Goal: Information Seeking & Learning: Check status

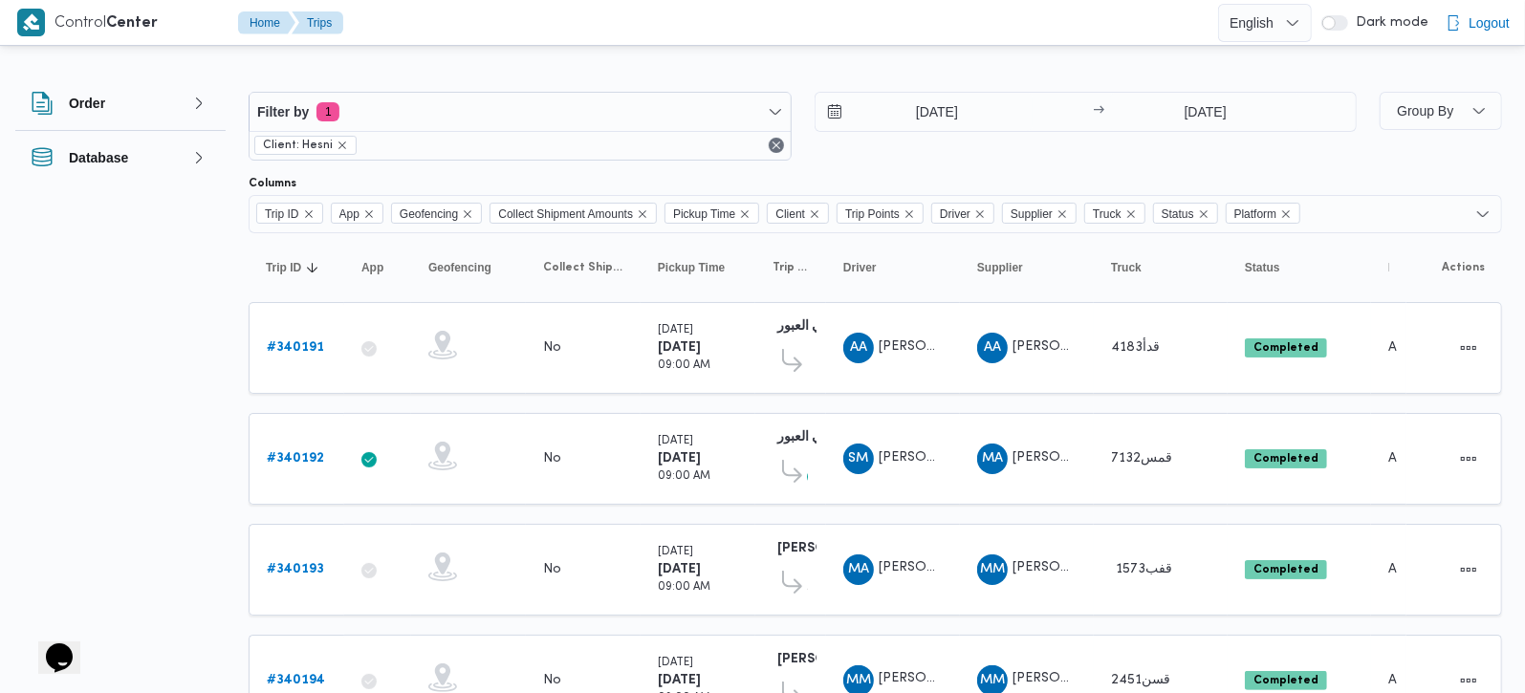
click at [957, 92] on div "29/9/2025 → 29/9/2025" at bounding box center [1086, 112] width 543 height 40
click at [947, 99] on input "[DATE]" at bounding box center [924, 112] width 217 height 38
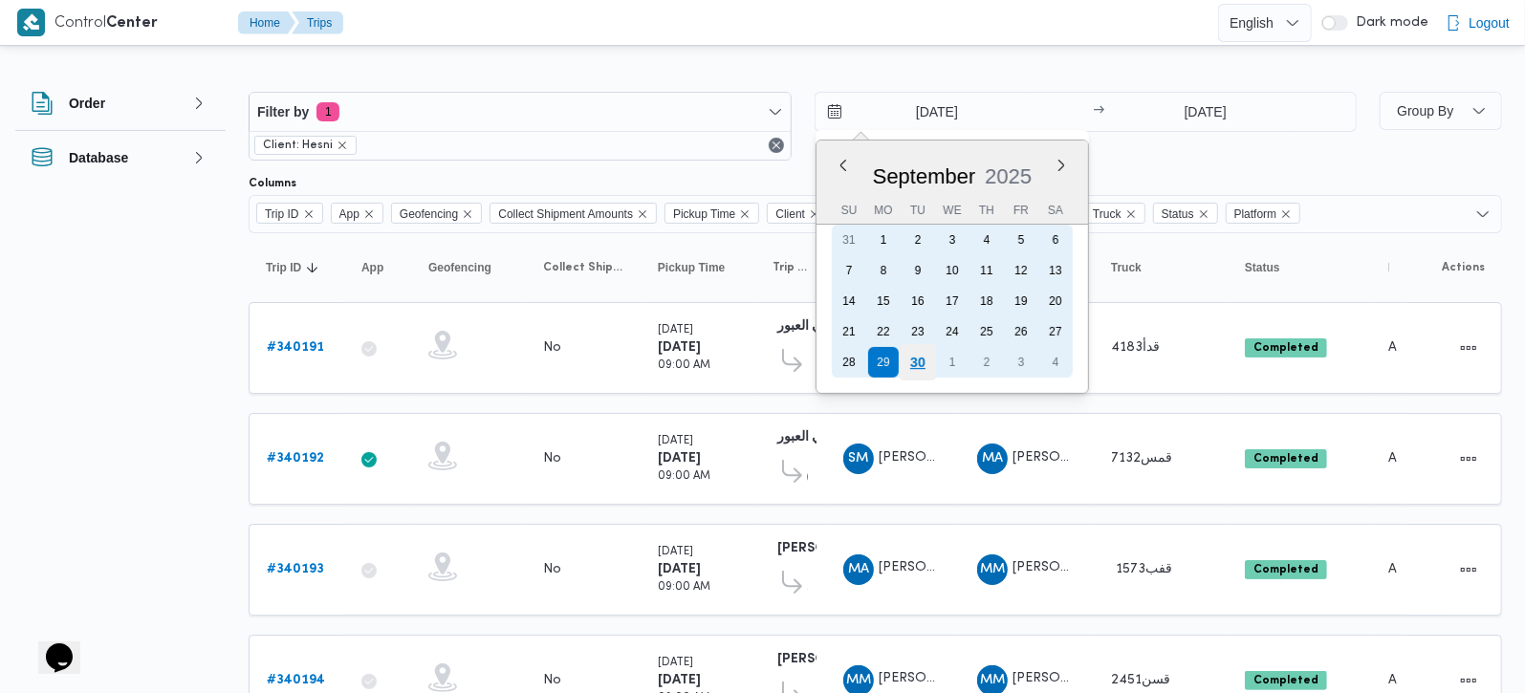
click at [913, 351] on div "30" at bounding box center [917, 362] width 36 height 36
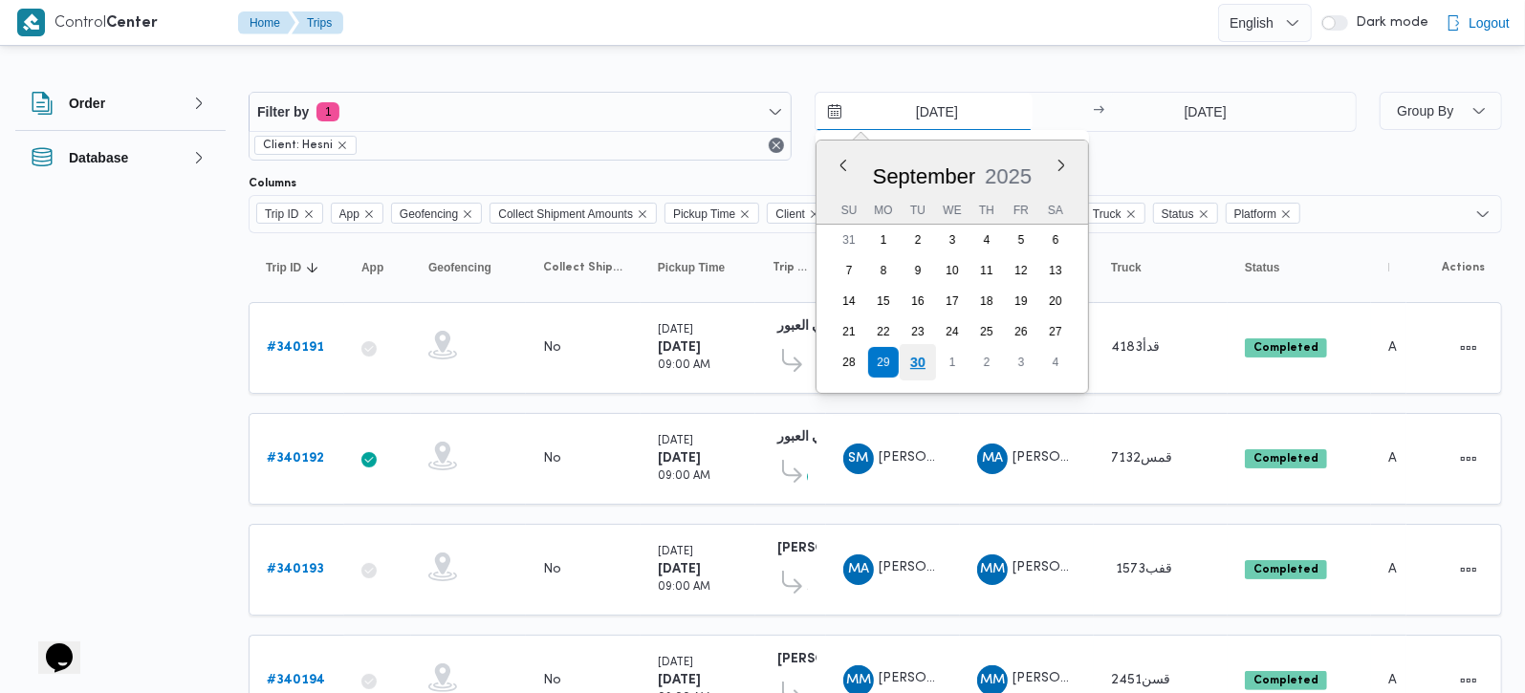
type input "[DATE]"
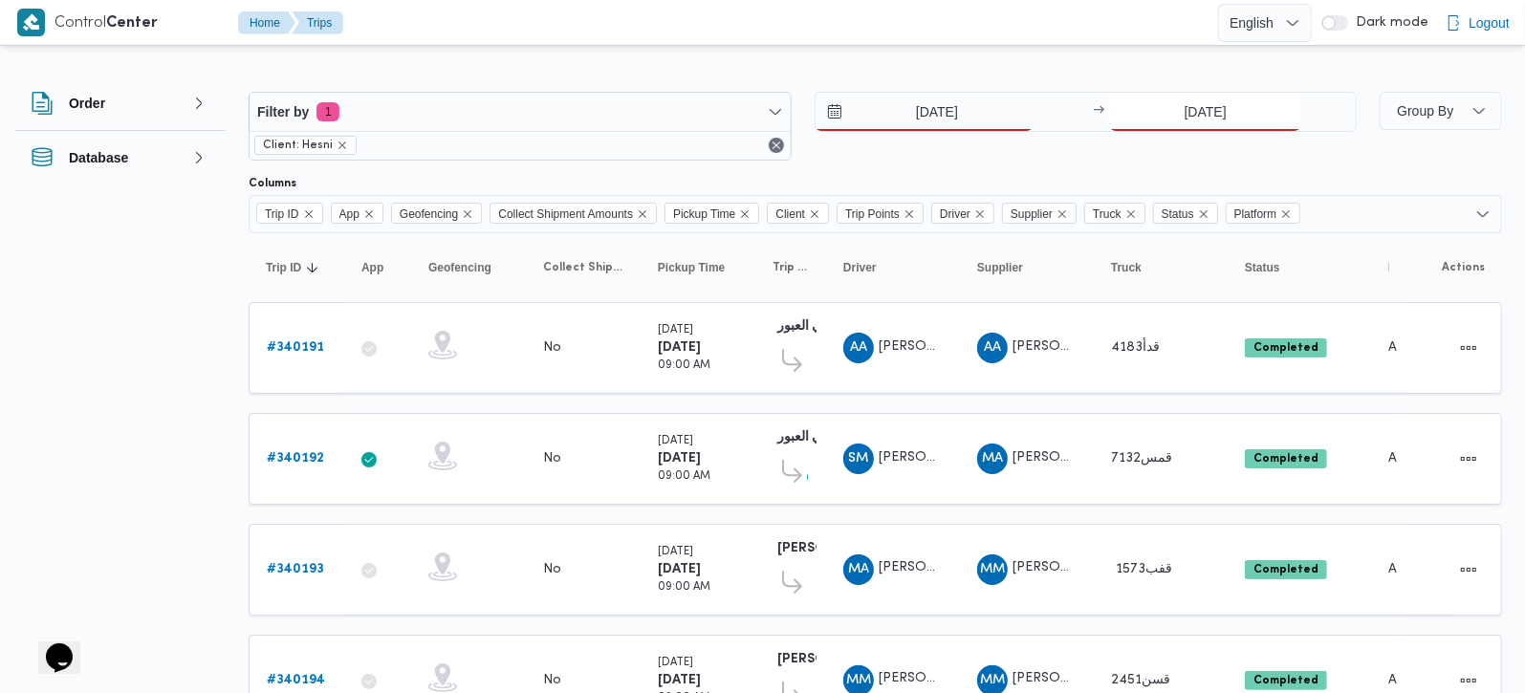
click at [1187, 104] on input "[DATE]" at bounding box center [1205, 112] width 190 height 38
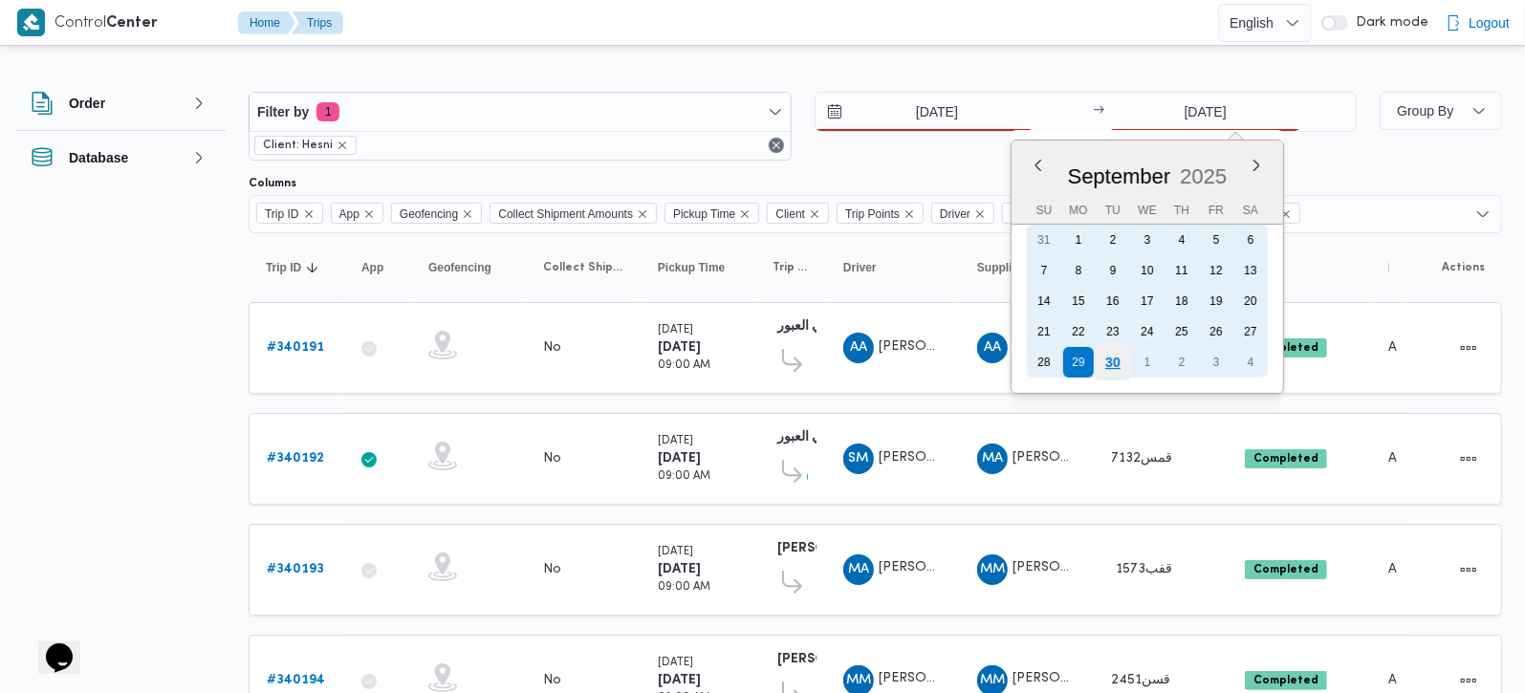
click at [1113, 362] on div "30" at bounding box center [1113, 362] width 36 height 36
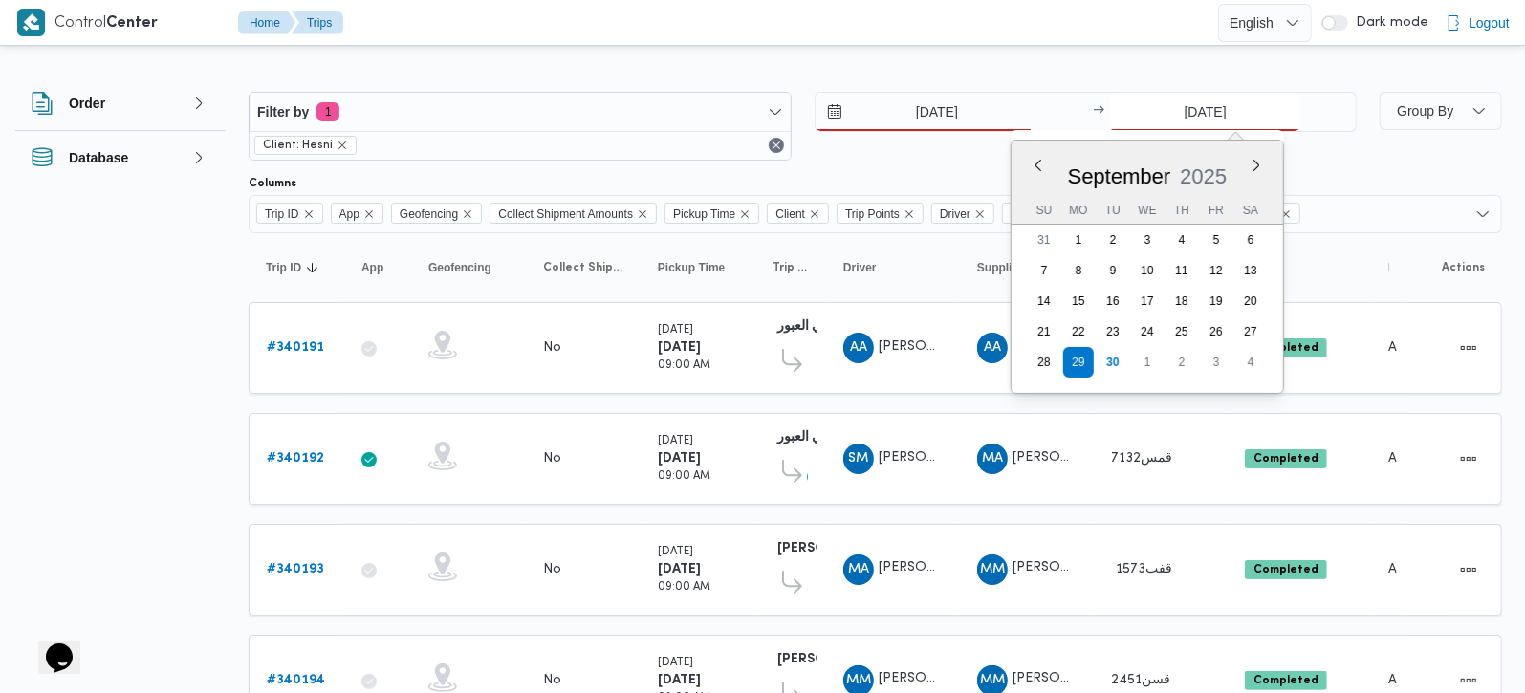
type input "[DATE]"
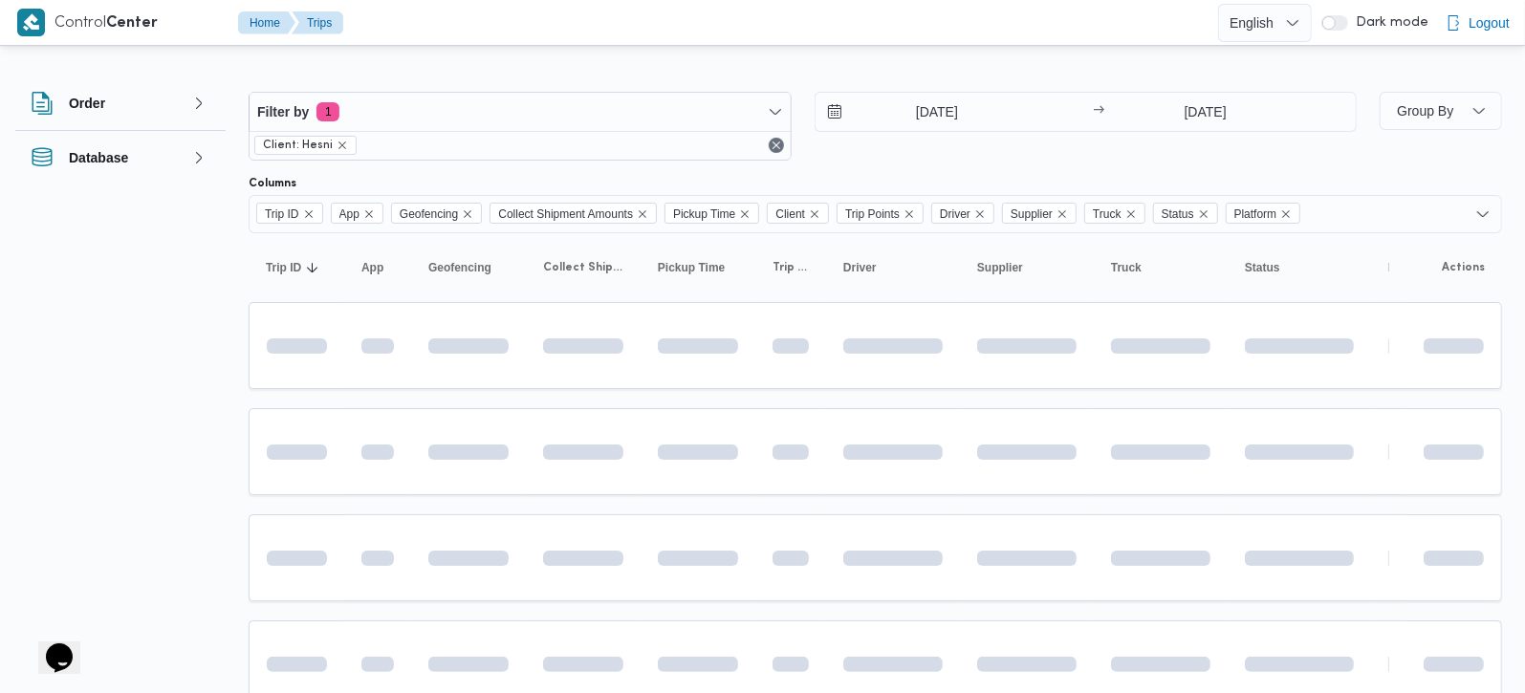
click at [964, 62] on div at bounding box center [876, 76] width 1254 height 31
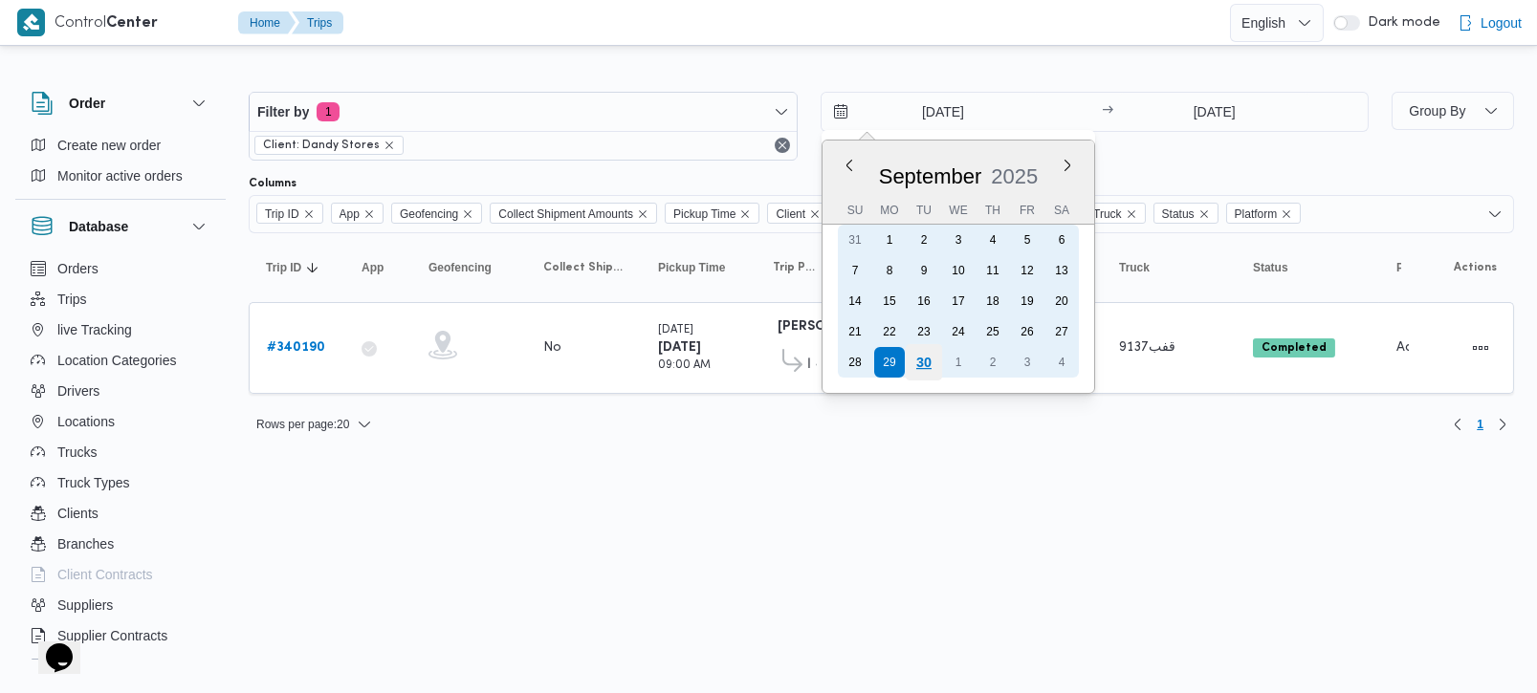
click at [913, 352] on div "30" at bounding box center [923, 362] width 36 height 36
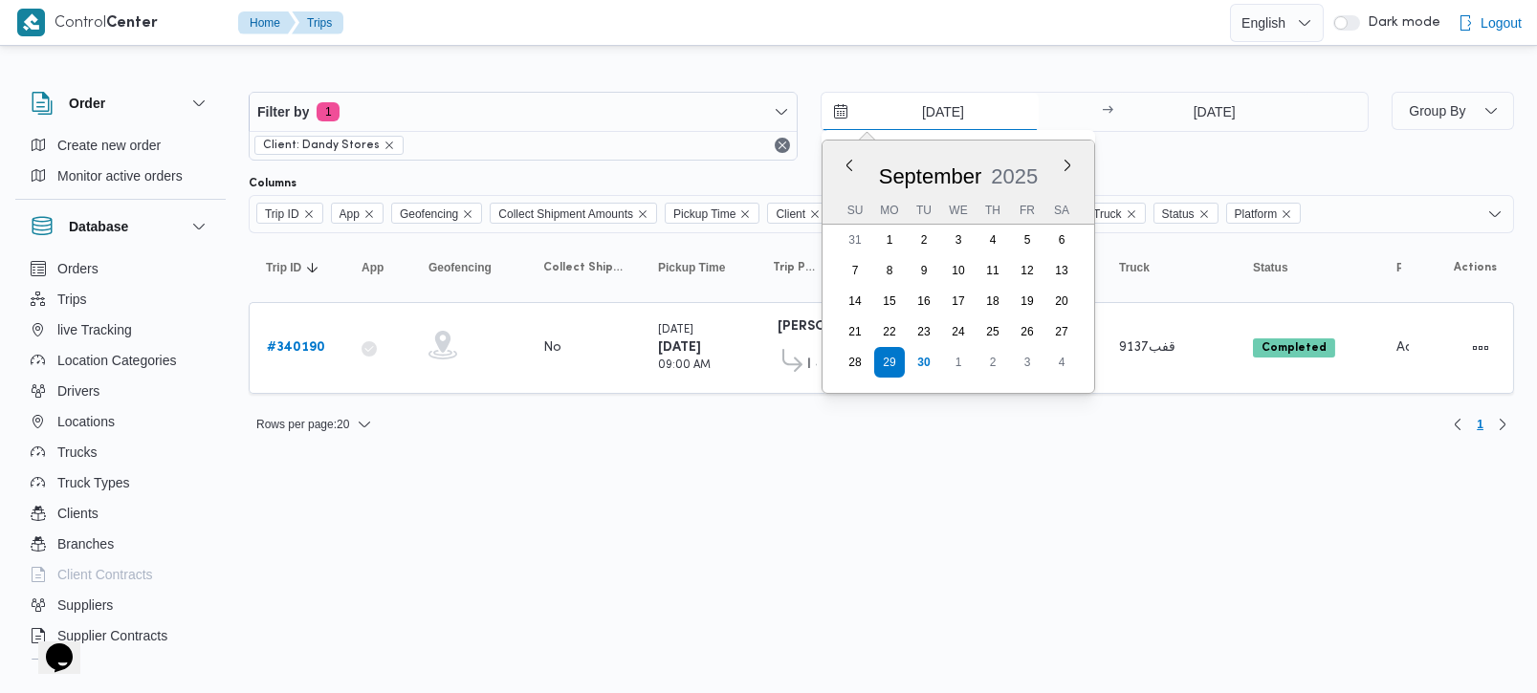
type input "[DATE]"
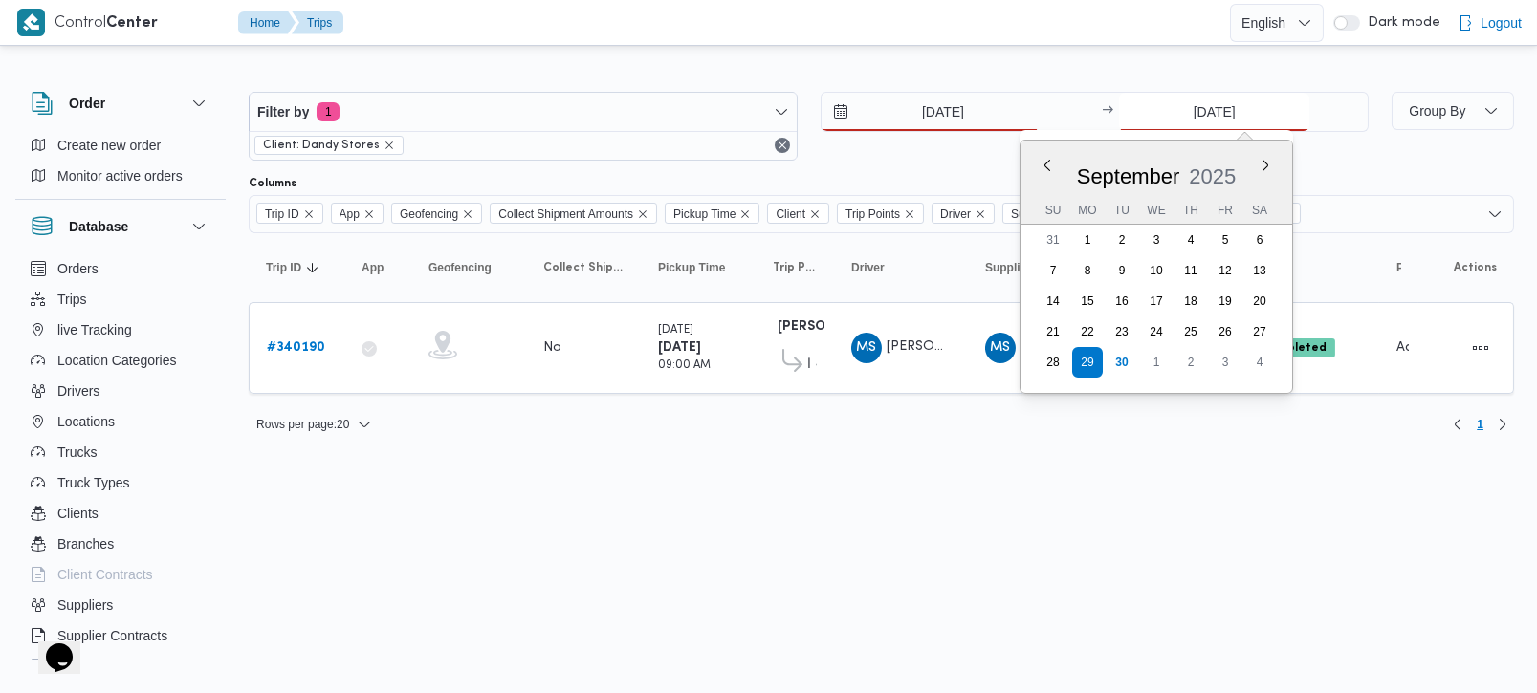
click at [1181, 116] on input "[DATE]" at bounding box center [1214, 112] width 190 height 38
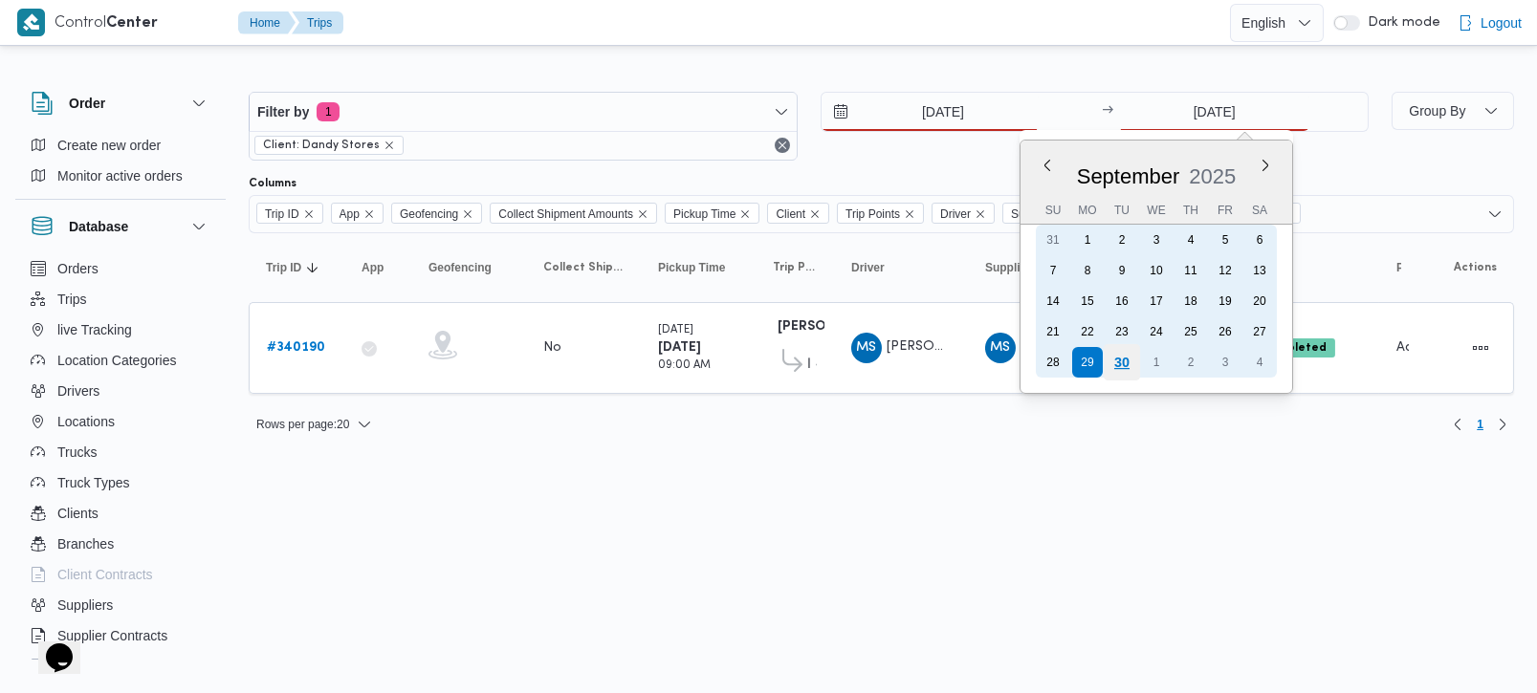
click at [1135, 356] on div "30" at bounding box center [1121, 362] width 36 height 36
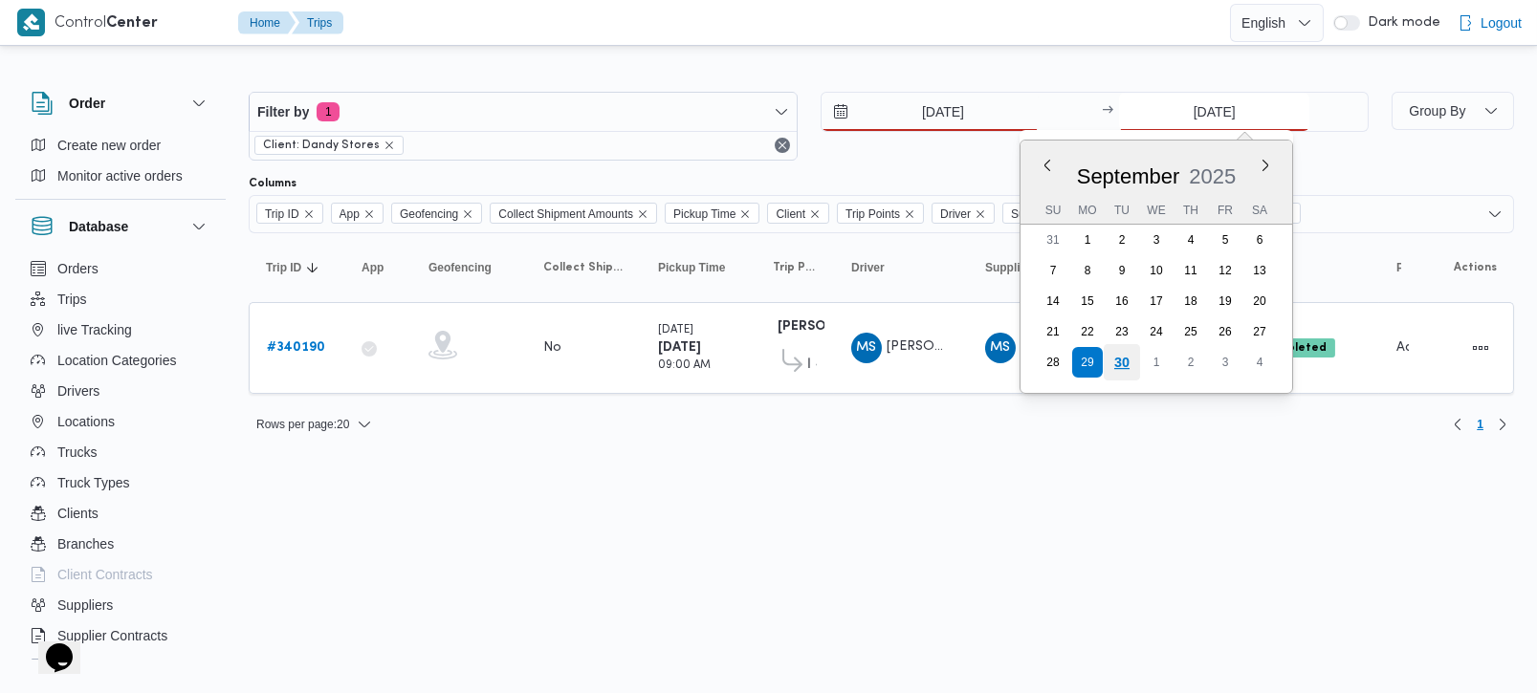
type input "[DATE]"
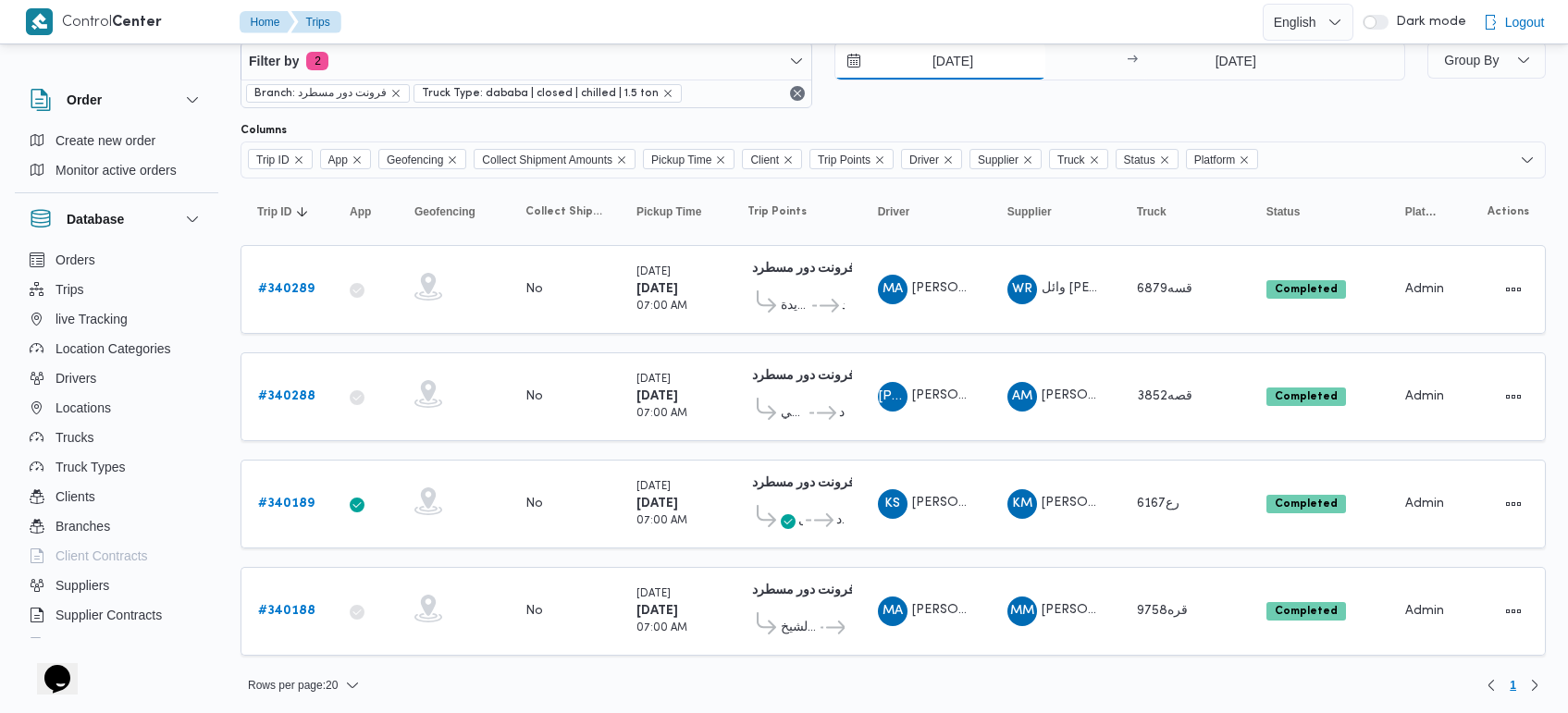
click at [955, 65] on input "[DATE]" at bounding box center [939, 61] width 210 height 37
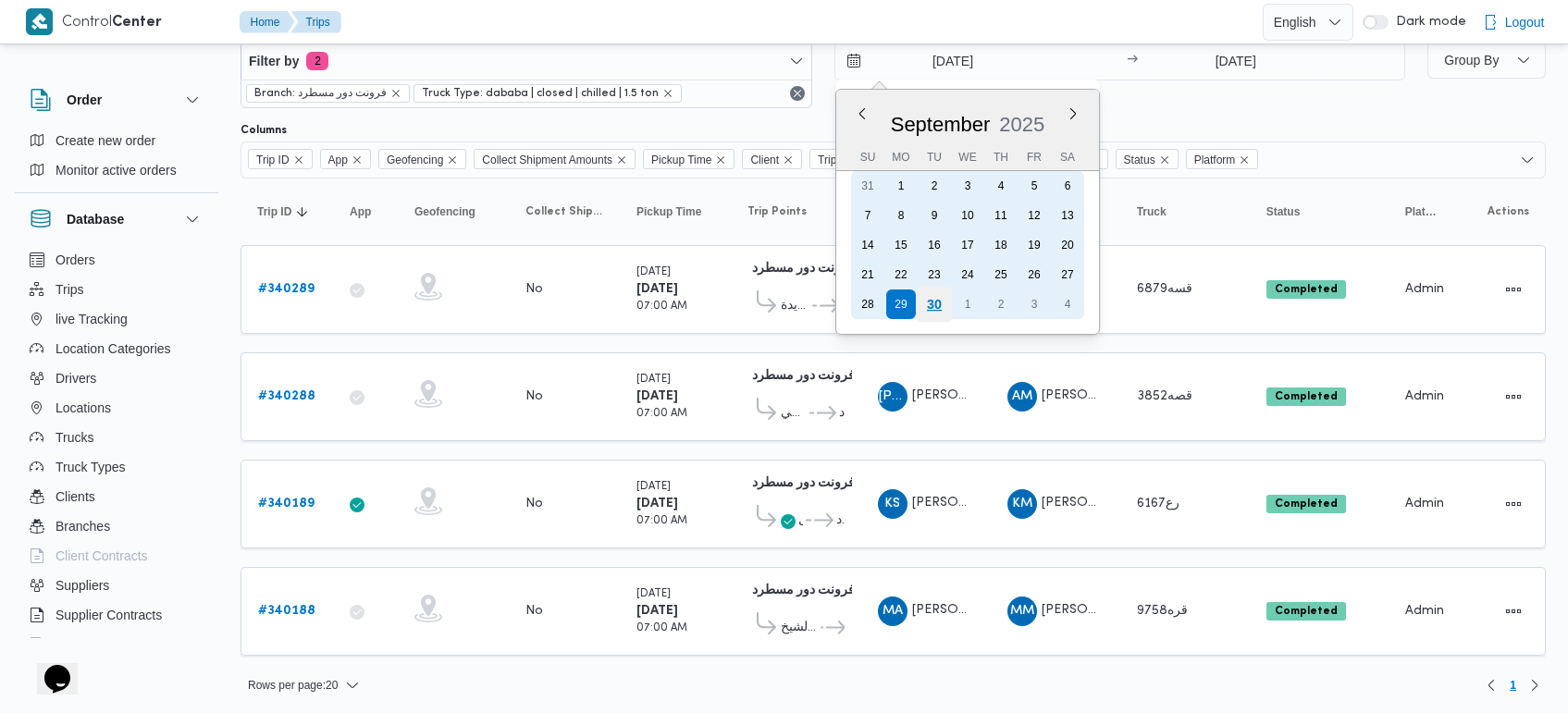
click at [939, 294] on div "30" at bounding box center [933, 304] width 35 height 35
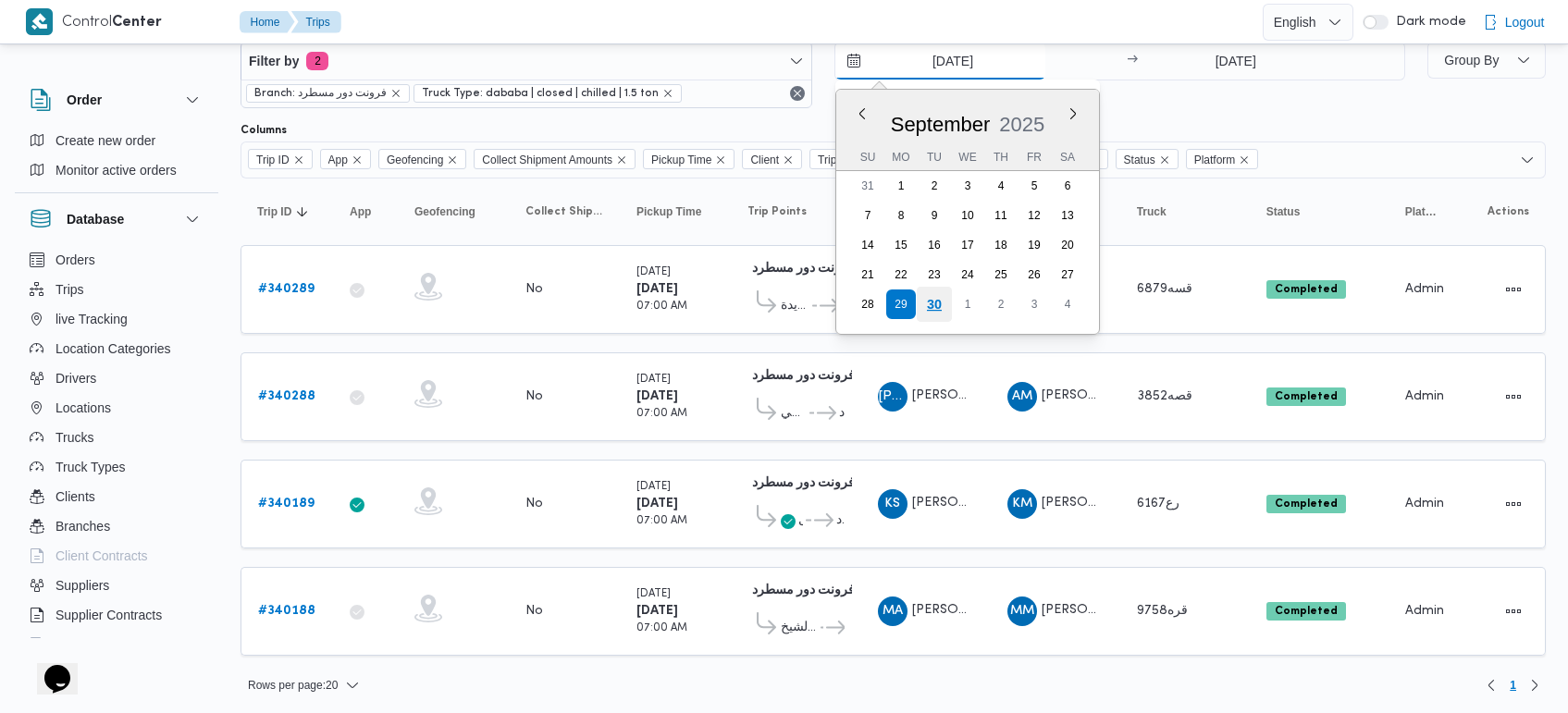
type input "[DATE]"
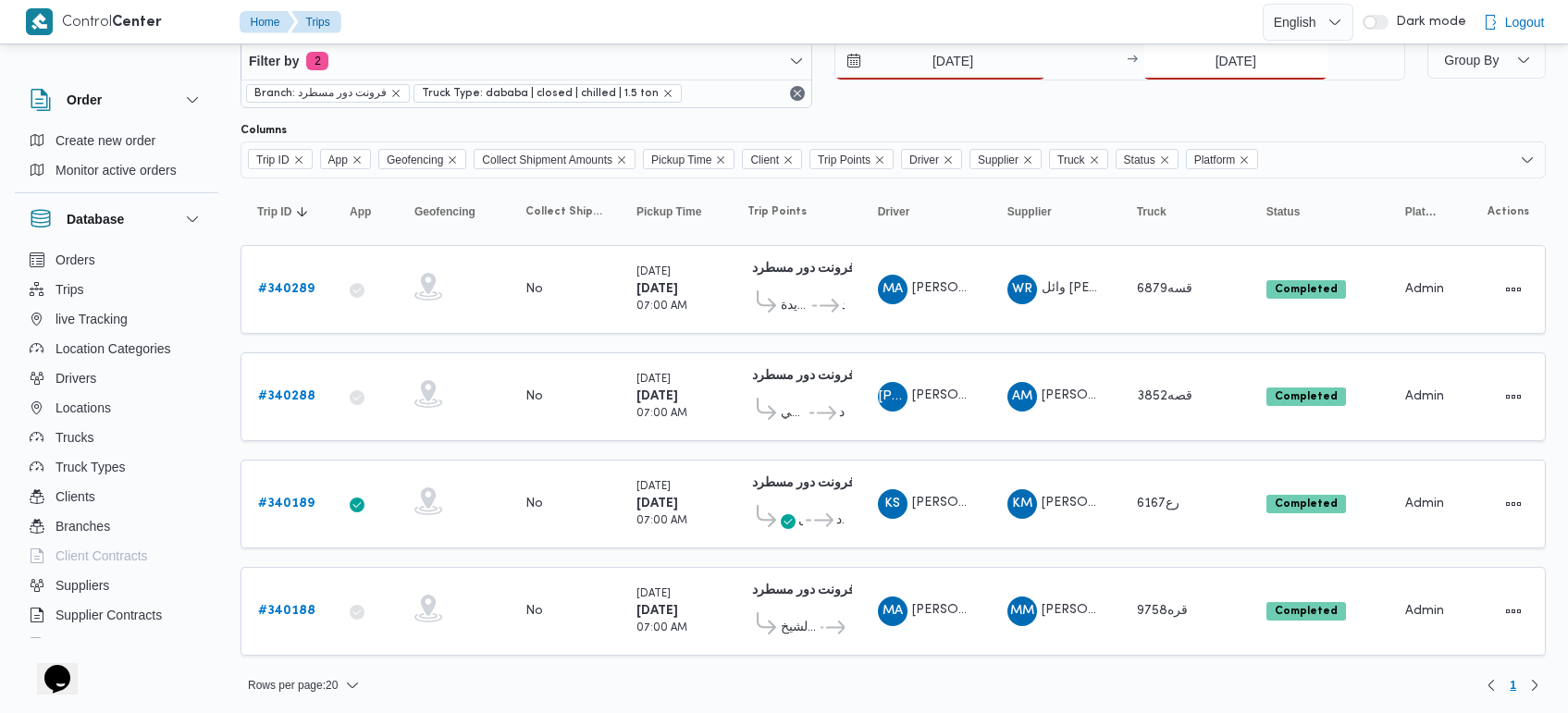
click at [1217, 73] on input "[DATE]" at bounding box center [1235, 61] width 184 height 37
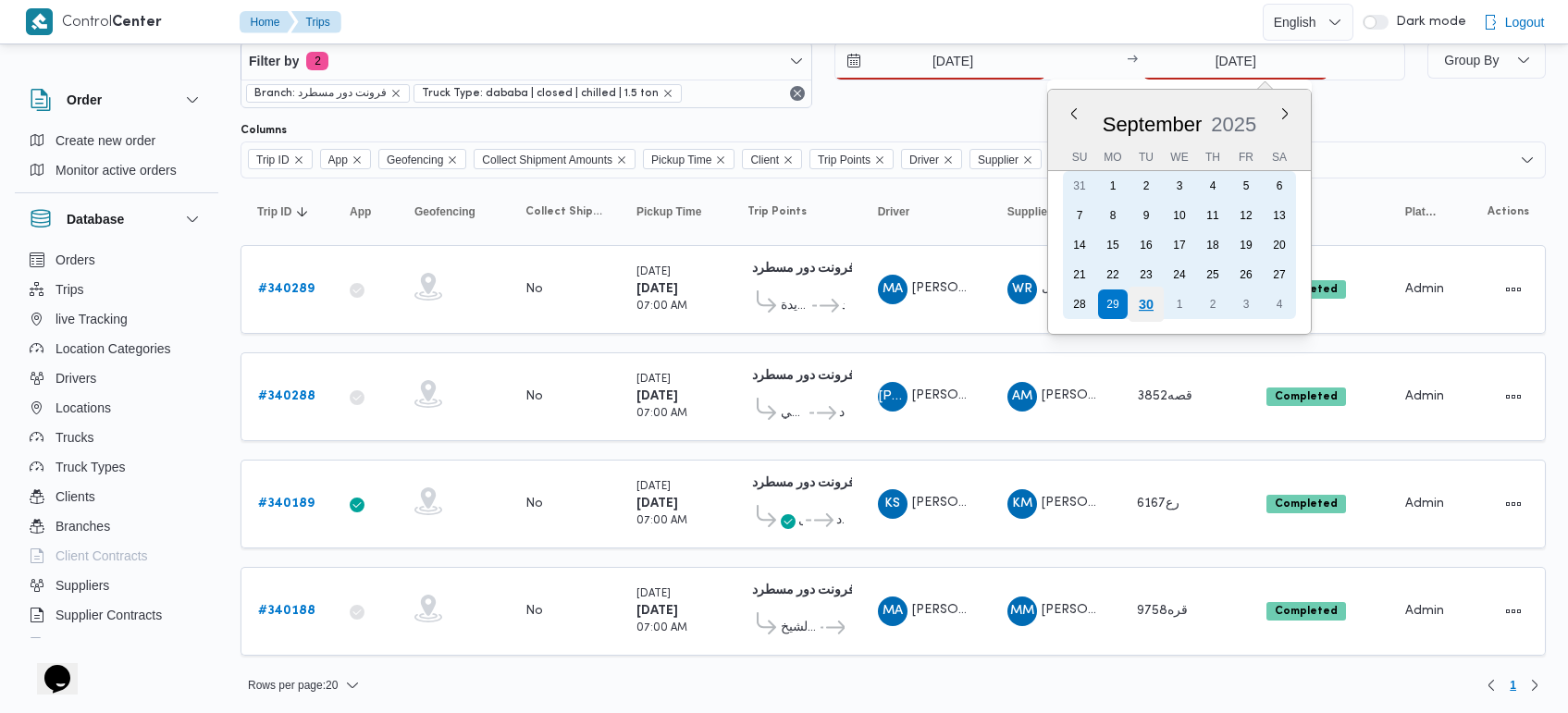
click at [1148, 297] on div "30" at bounding box center [1146, 304] width 35 height 35
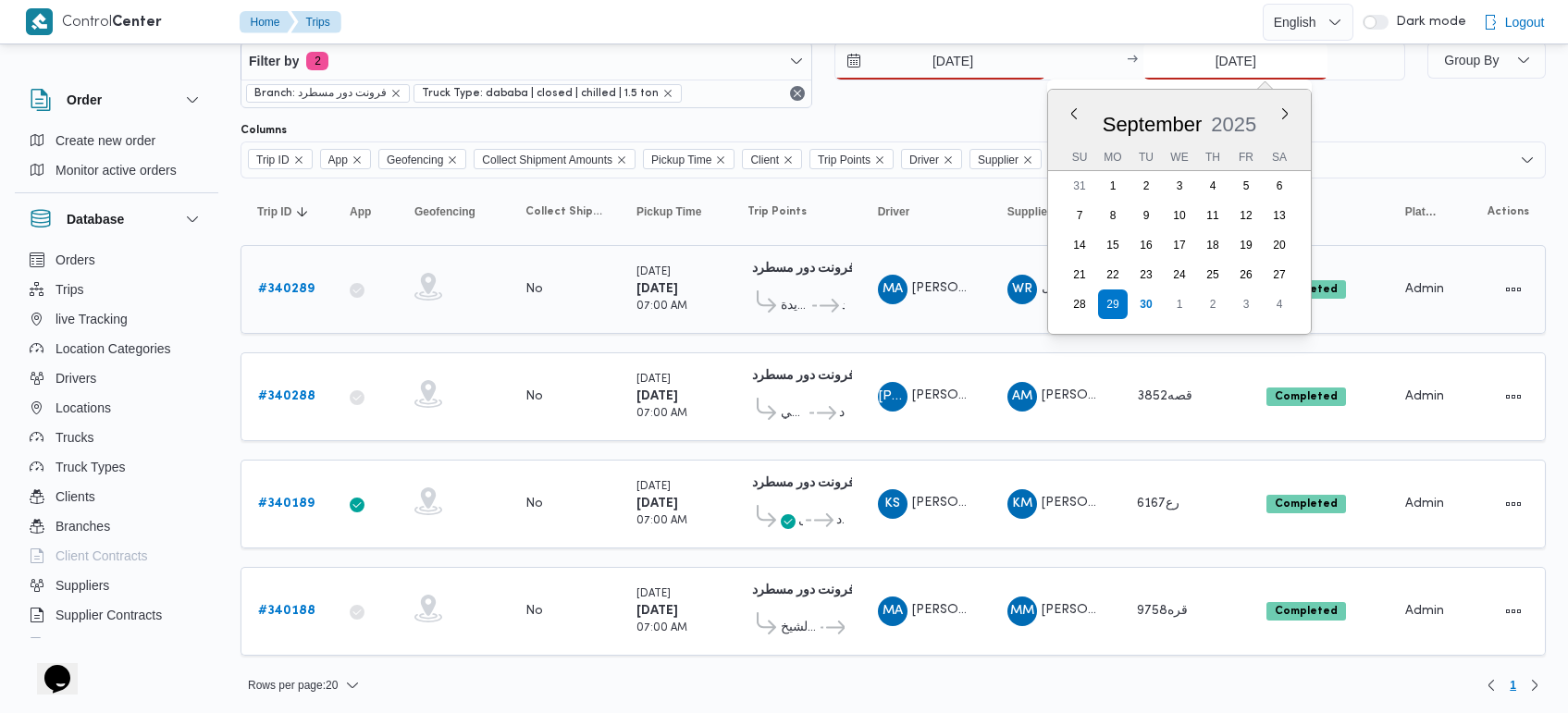
type input "[DATE]"
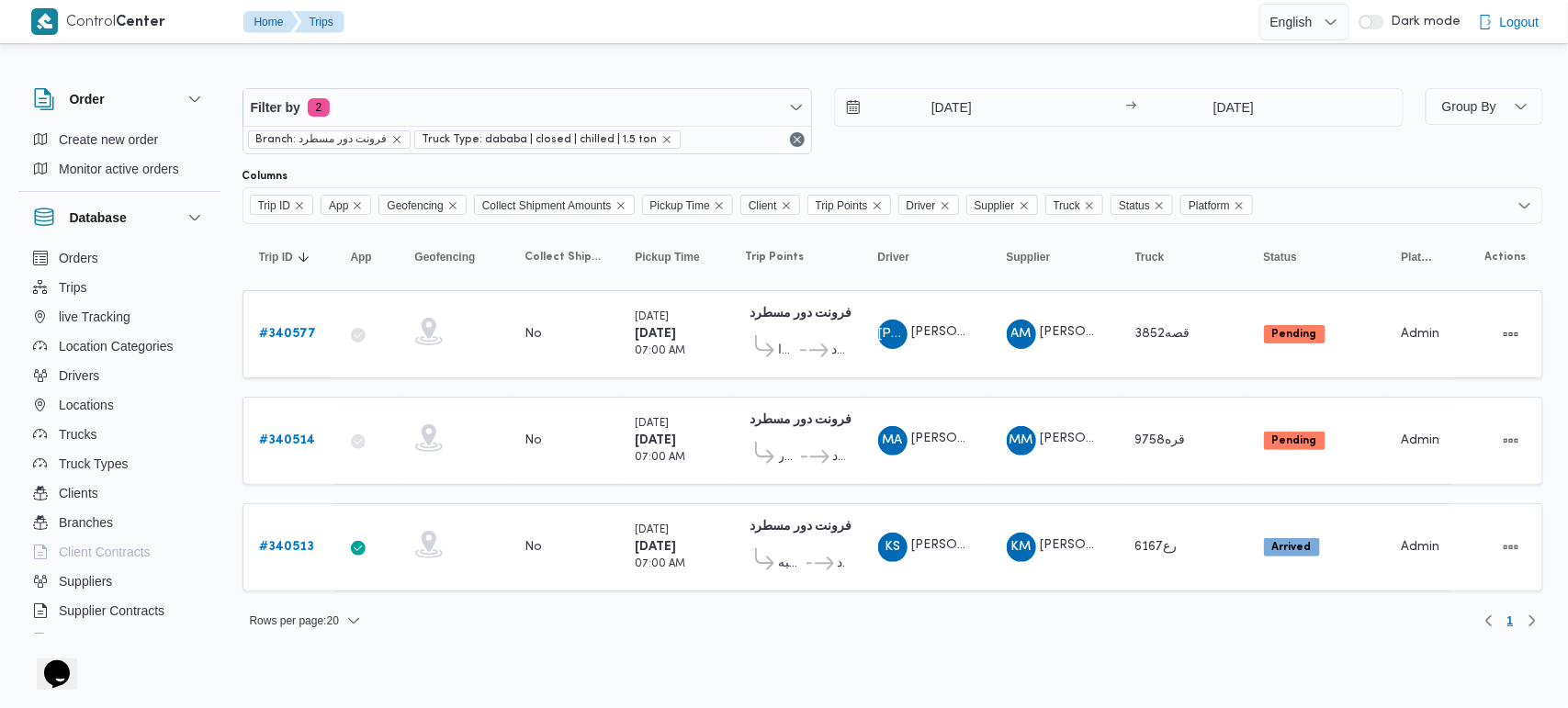
click at [790, 671] on html "Control Center Home Trips English عربي Dark mode Logout Order Create new order …" at bounding box center [784, 354] width 1568 height 708
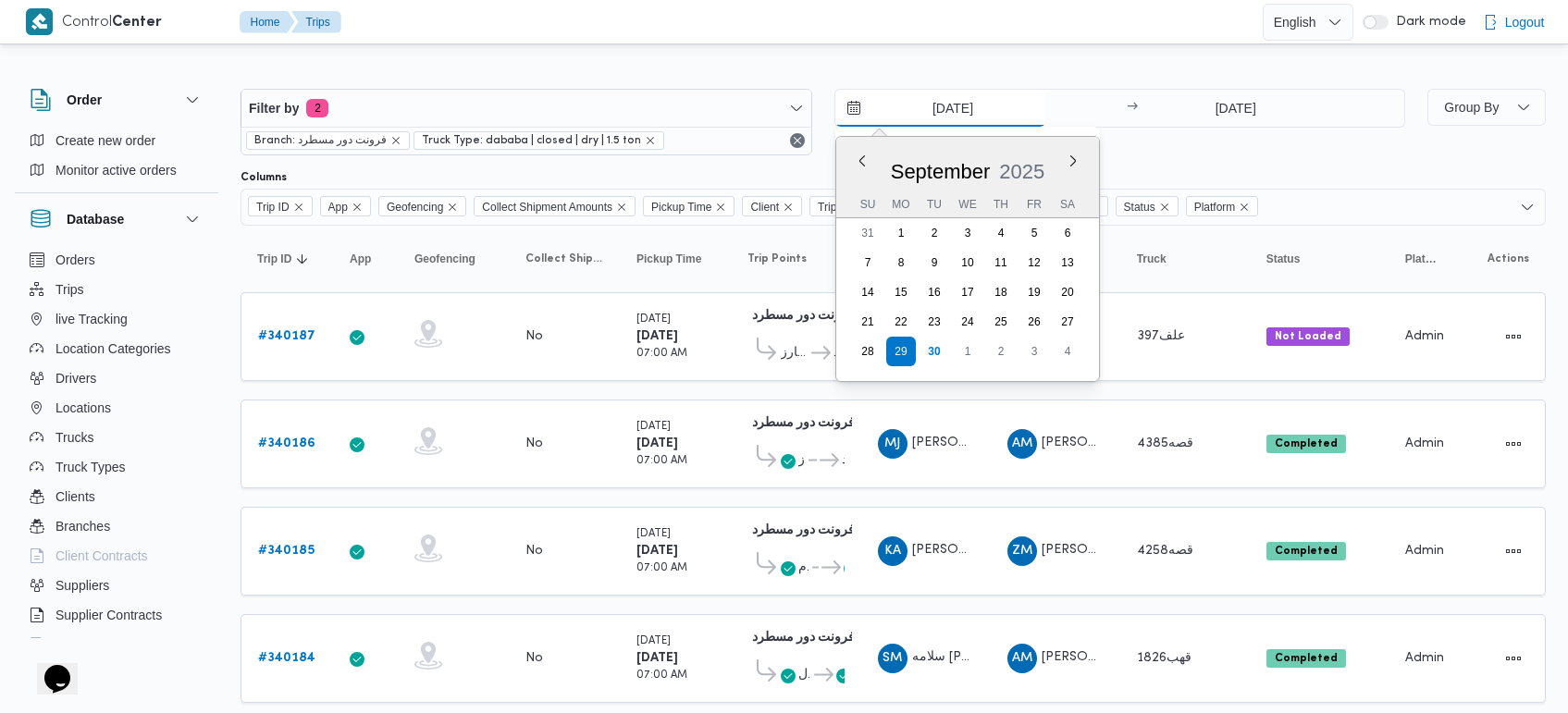
click at [951, 90] on input "[DATE]" at bounding box center [939, 108] width 210 height 37
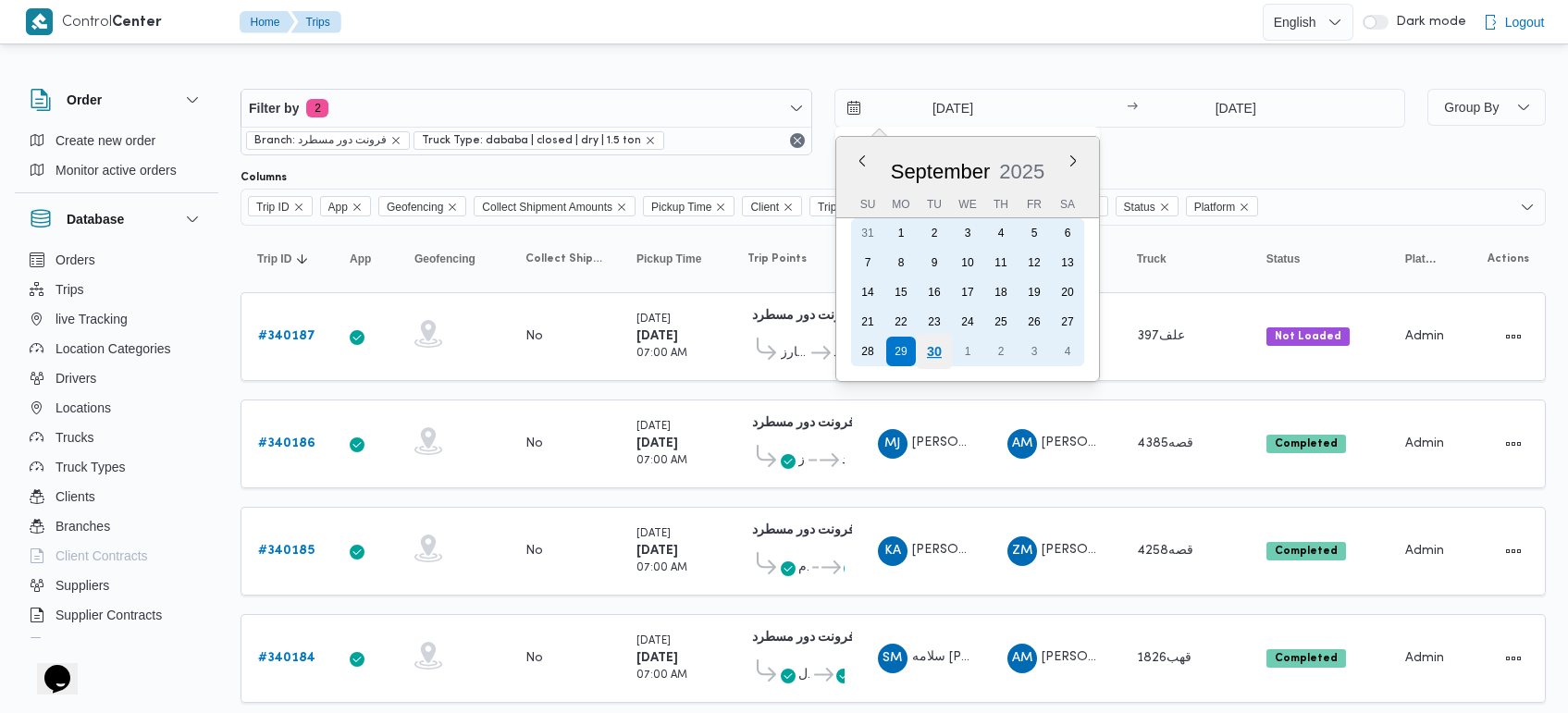
click at [943, 343] on div "30" at bounding box center [933, 351] width 35 height 35
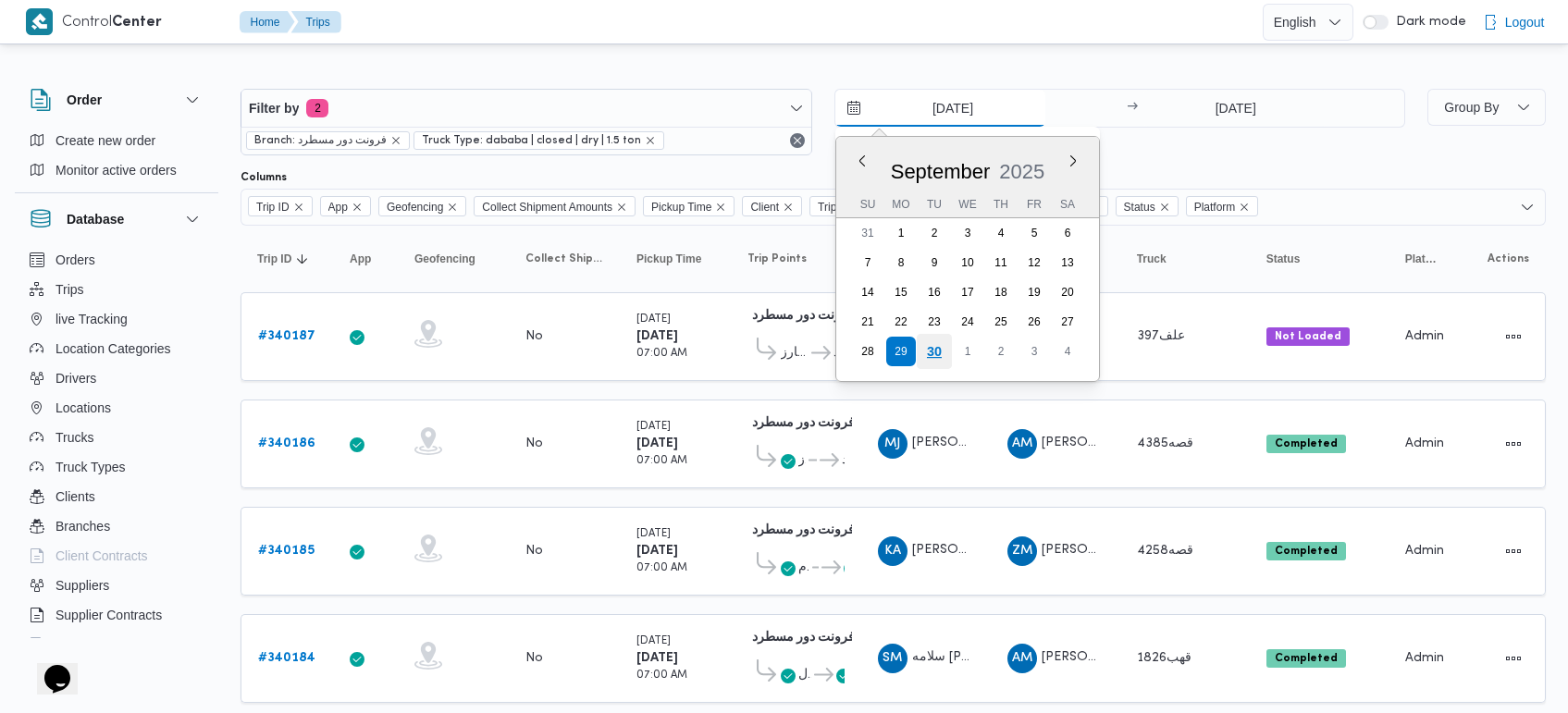
type input "[DATE]"
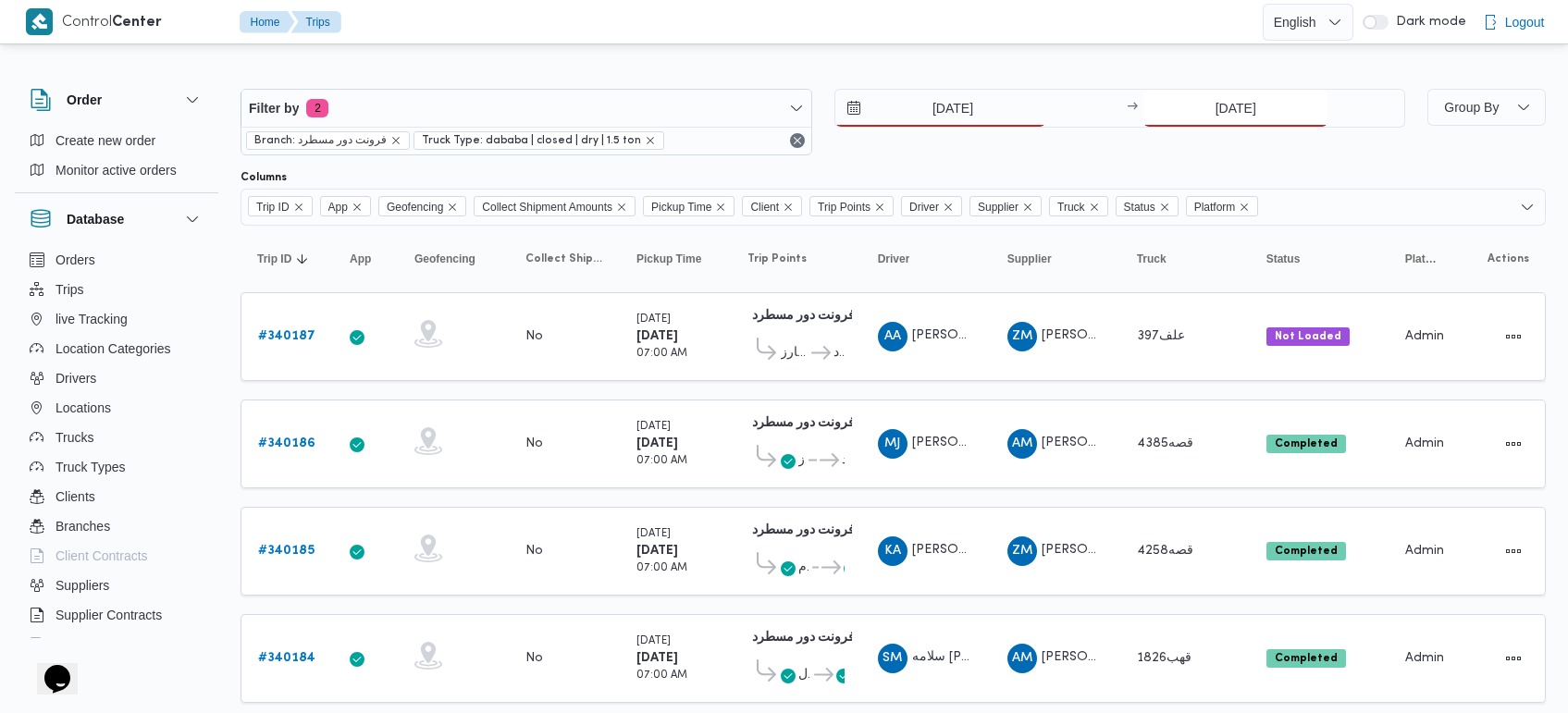
click at [1213, 114] on input "[DATE]" at bounding box center [1235, 108] width 184 height 37
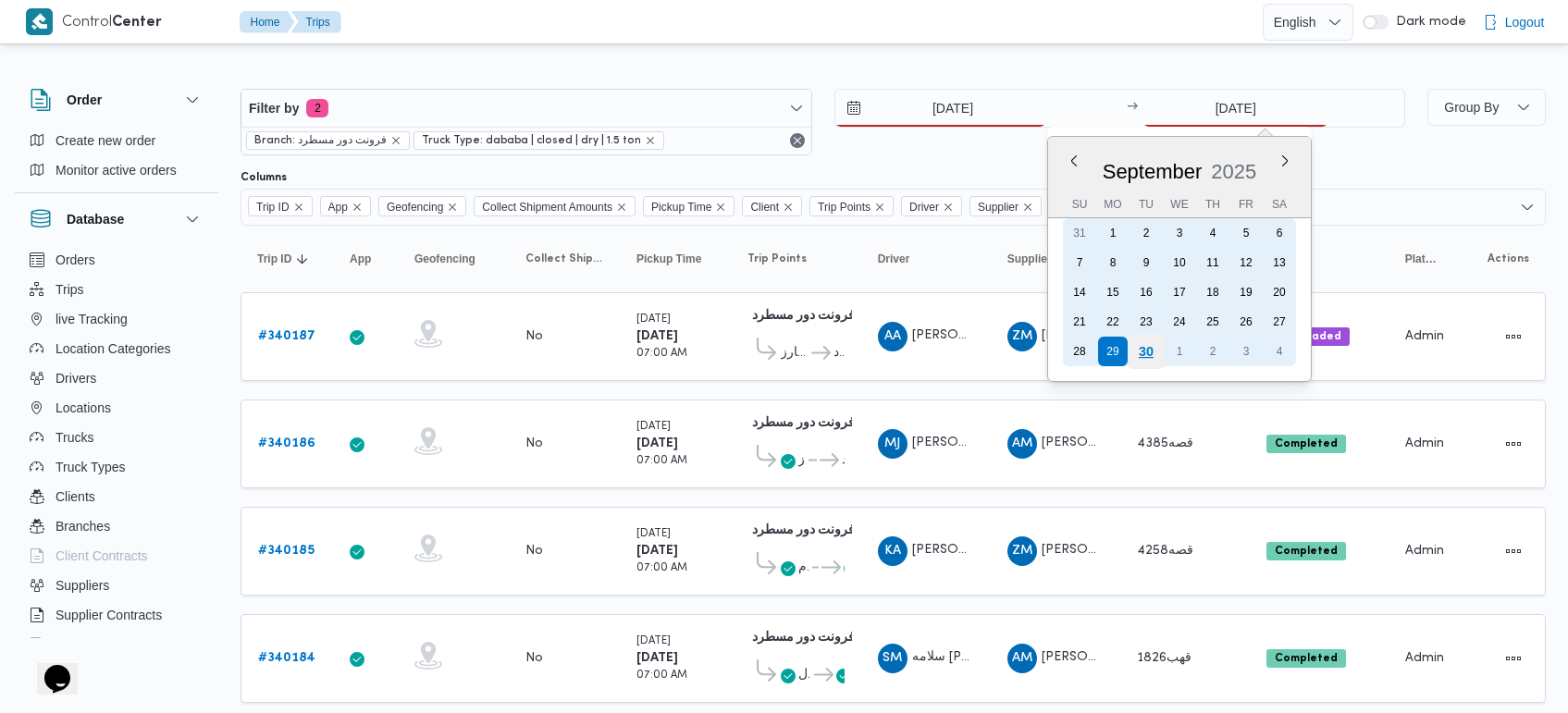
click at [1152, 354] on div "30" at bounding box center [1146, 351] width 35 height 35
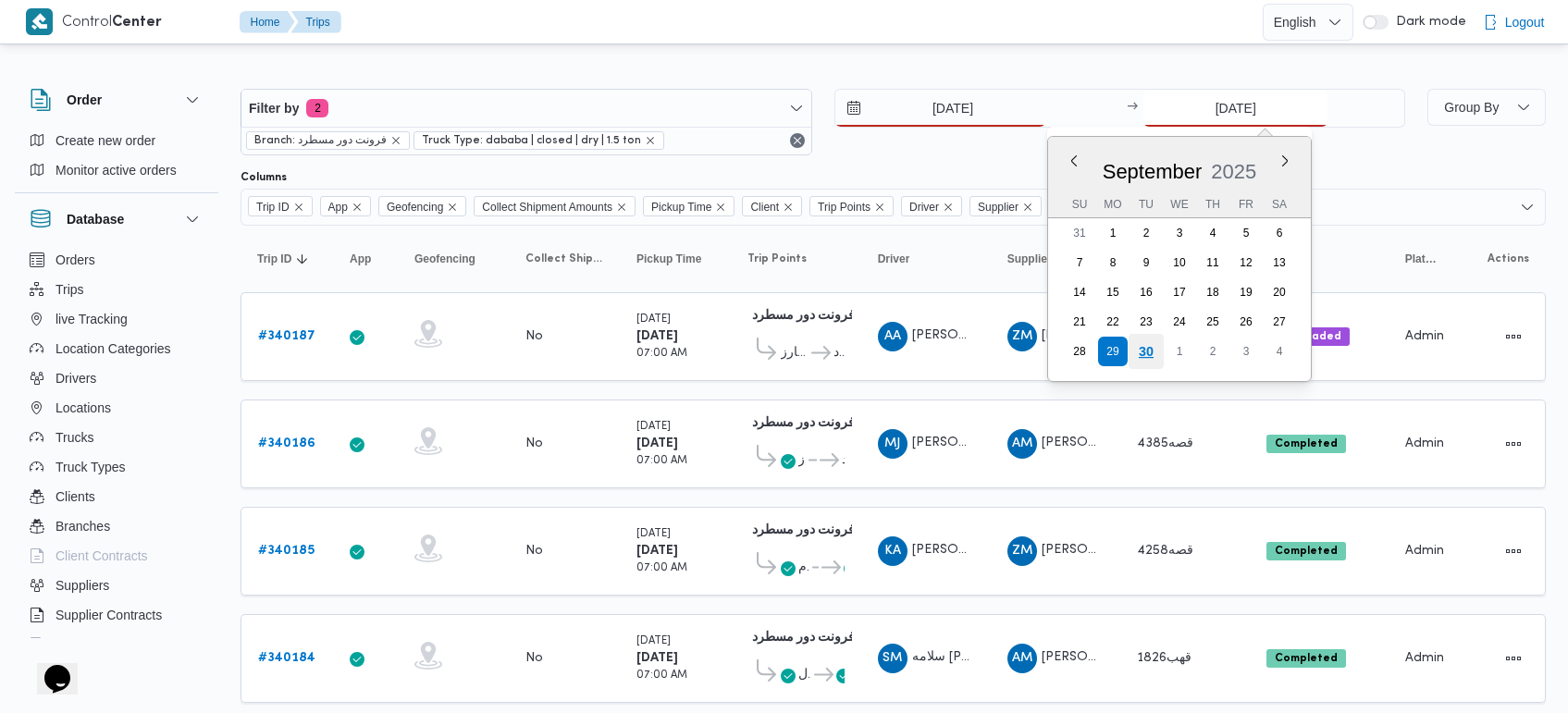
type input "30/9/2025"
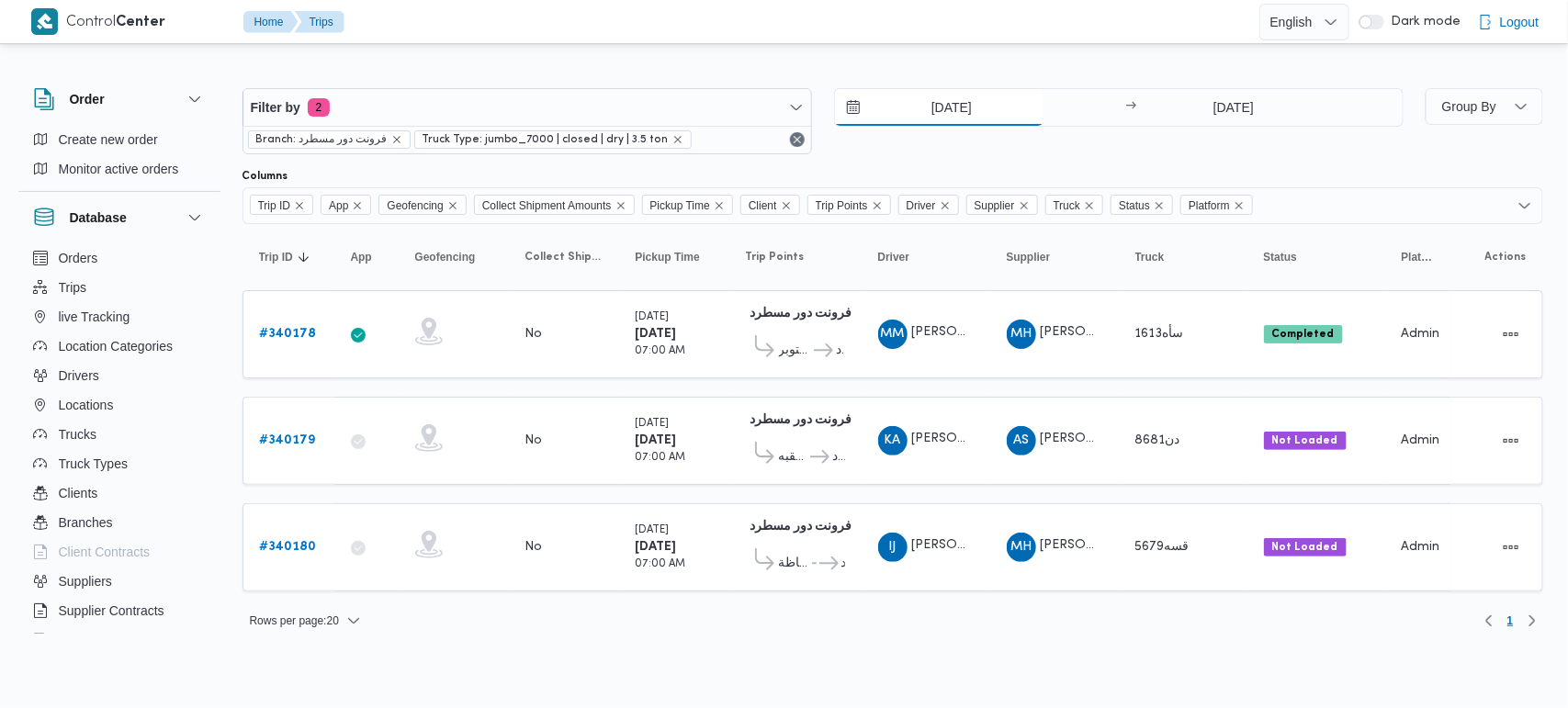
click at [947, 120] on input "[DATE]" at bounding box center [939, 108] width 208 height 37
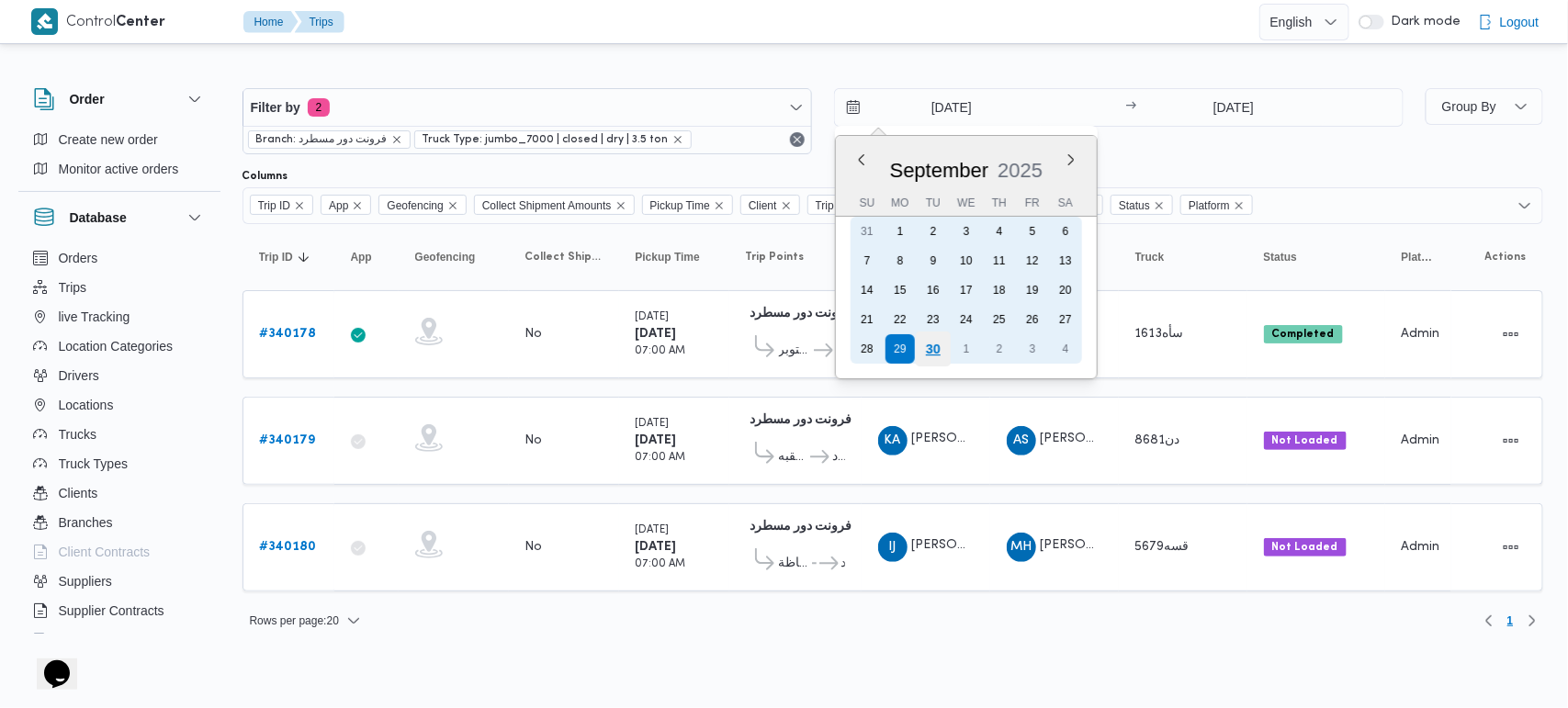
click at [942, 340] on div "30" at bounding box center [932, 349] width 35 height 35
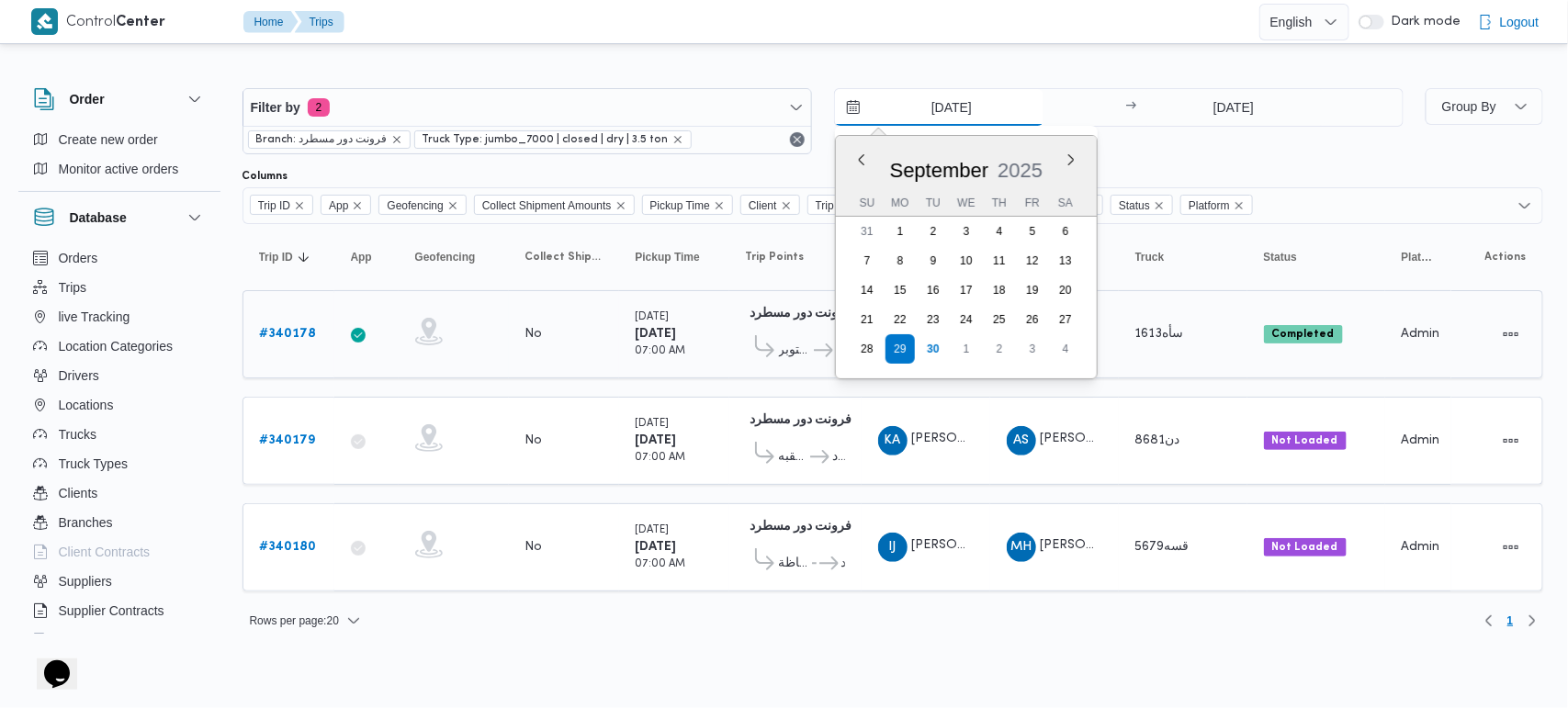
type input "[DATE]"
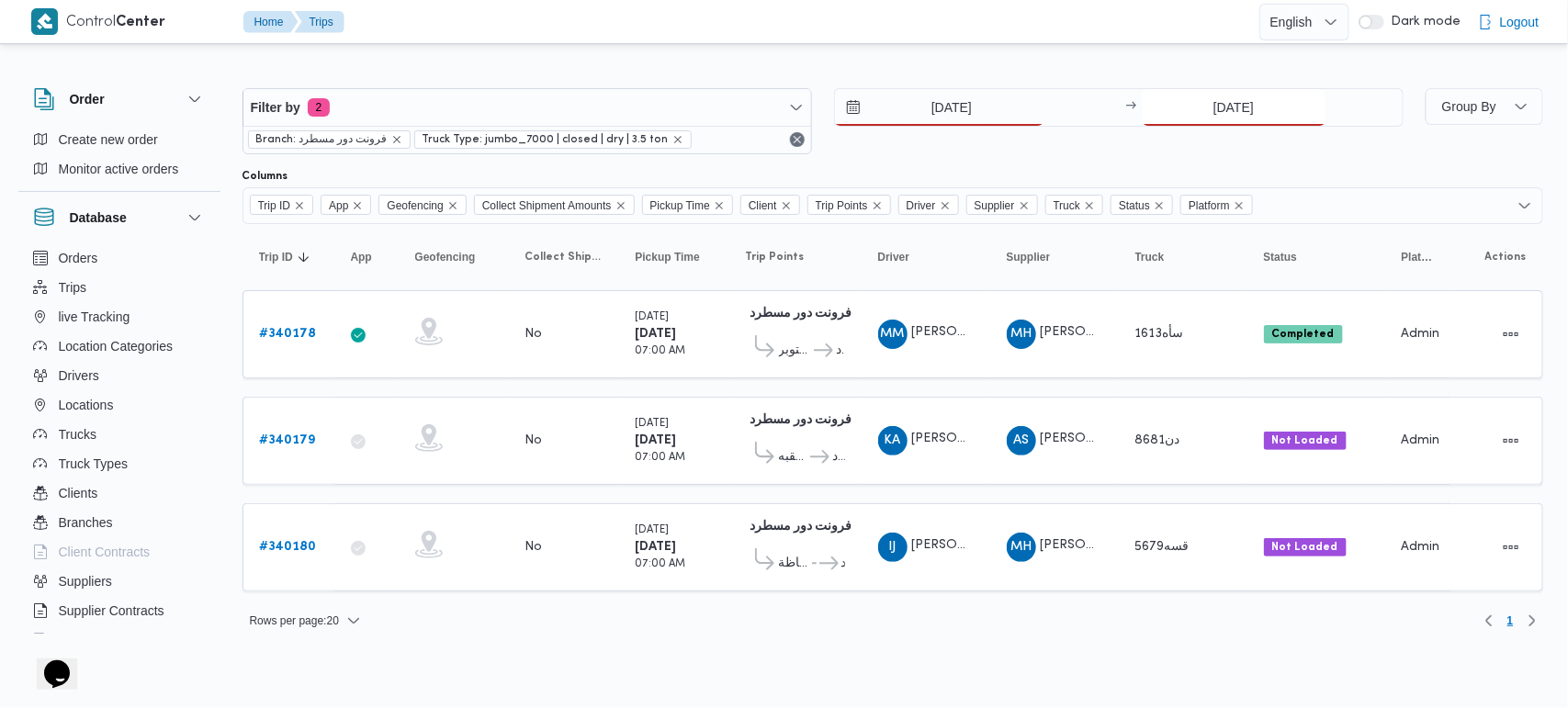
click at [1227, 112] on input "[DATE]" at bounding box center [1234, 108] width 183 height 37
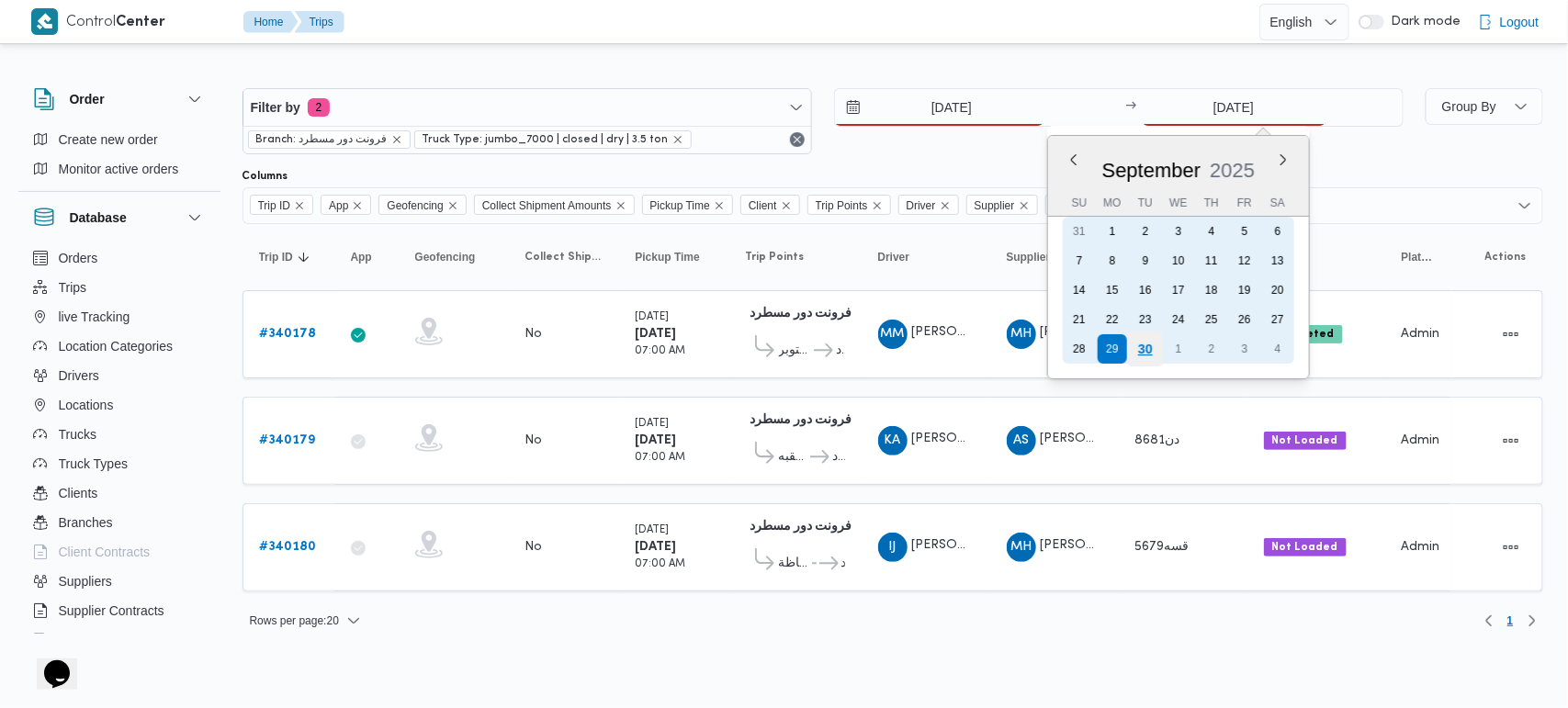
click at [1143, 352] on div "30" at bounding box center [1144, 349] width 35 height 35
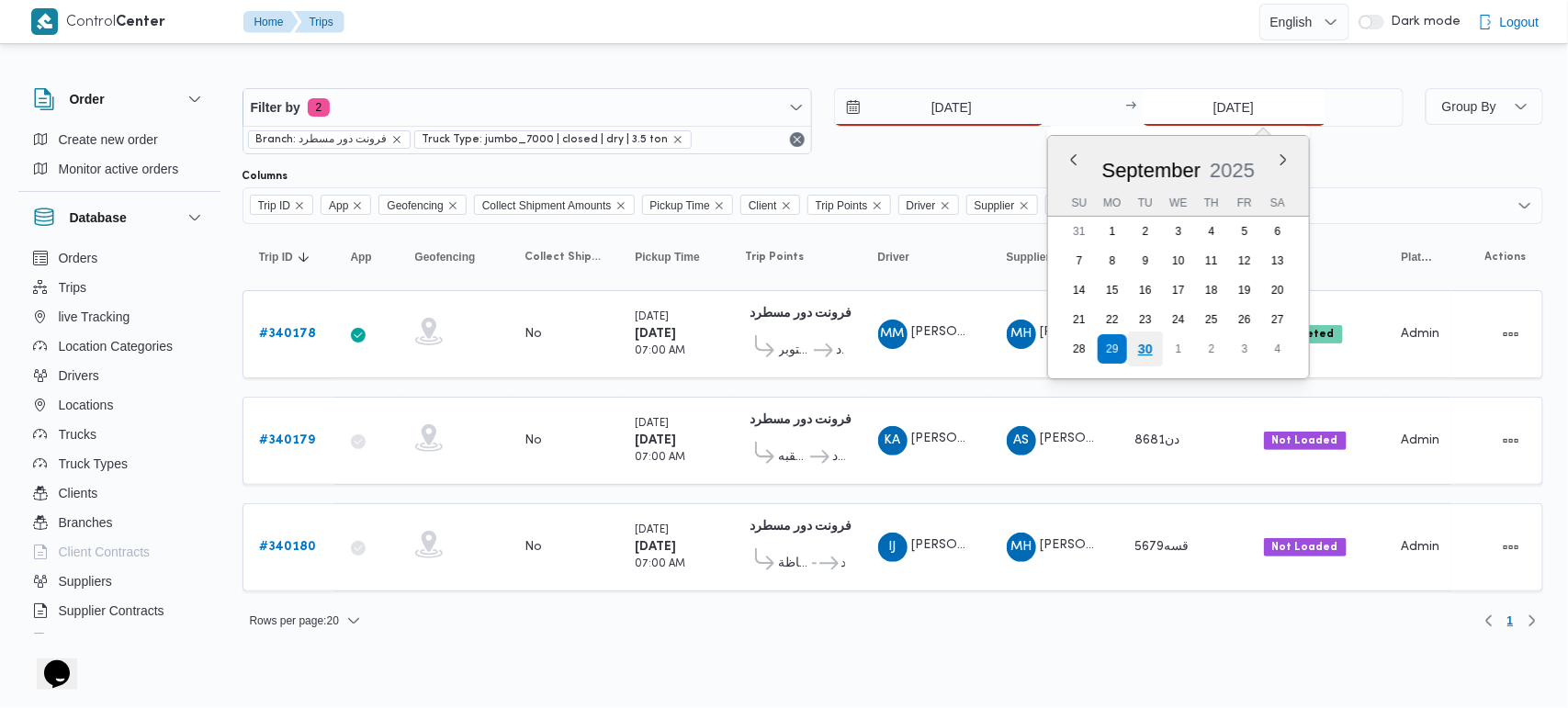
type input "30/9/2025"
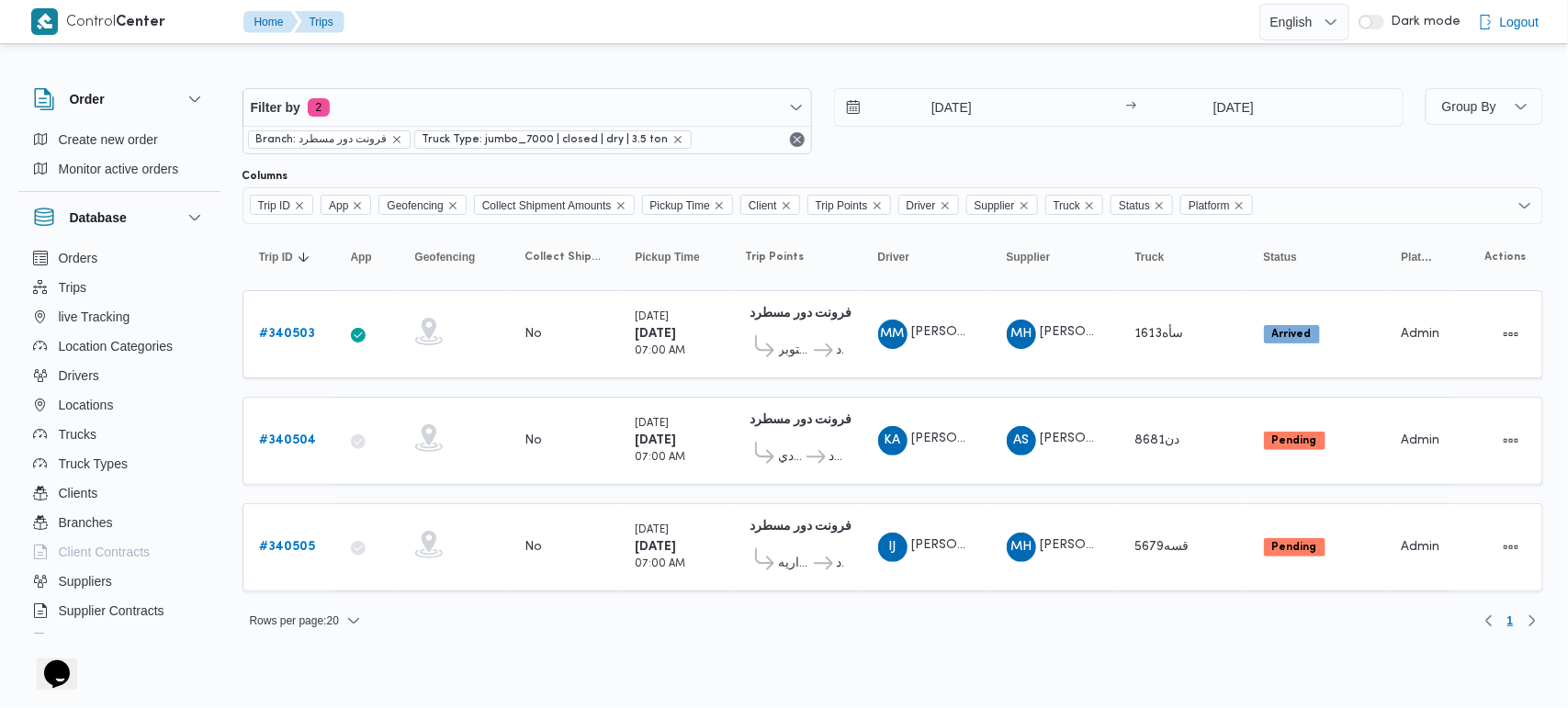
click at [988, 652] on html "Control Center Home Trips English عربي Dark mode Logout Order Create new order …" at bounding box center [784, 354] width 1568 height 708
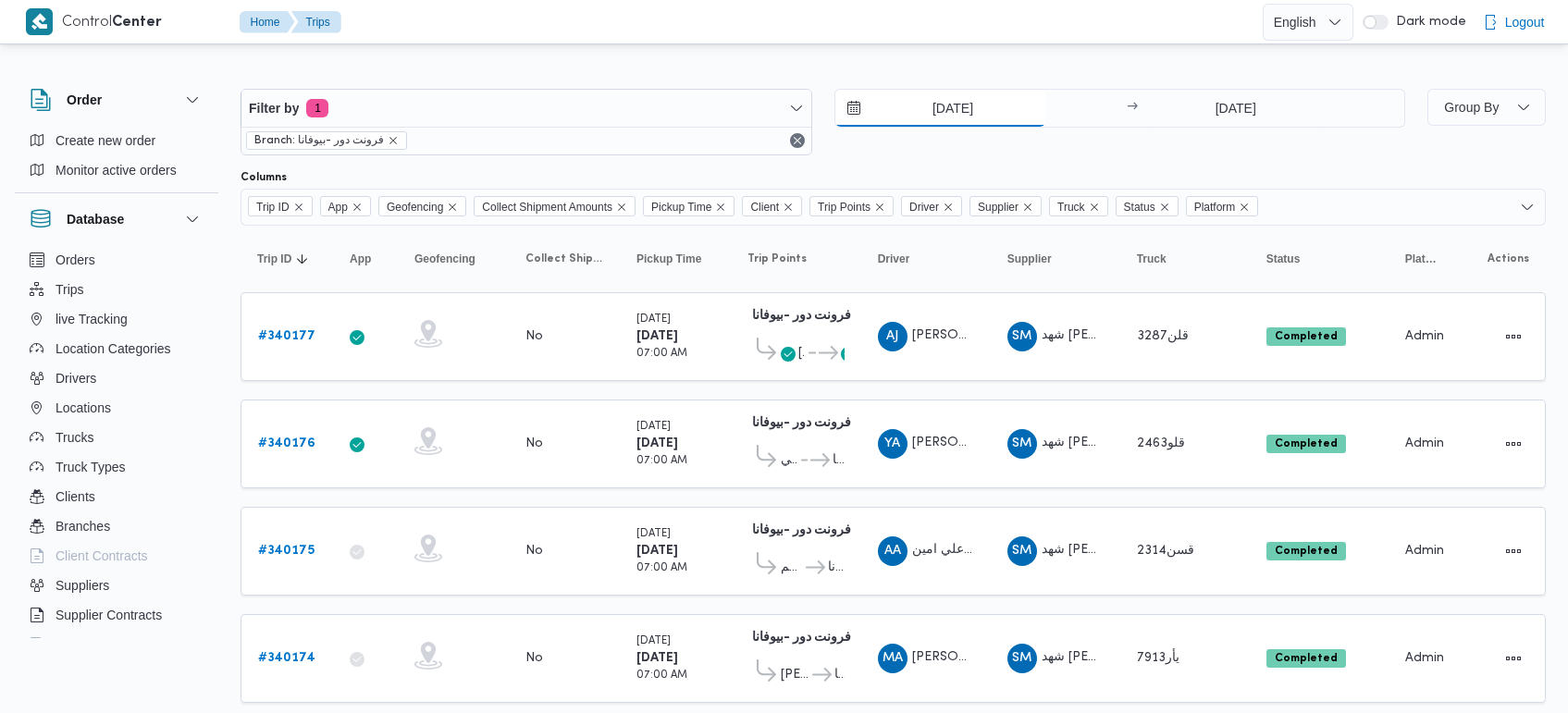
click at [946, 118] on input "[DATE]" at bounding box center [939, 108] width 210 height 37
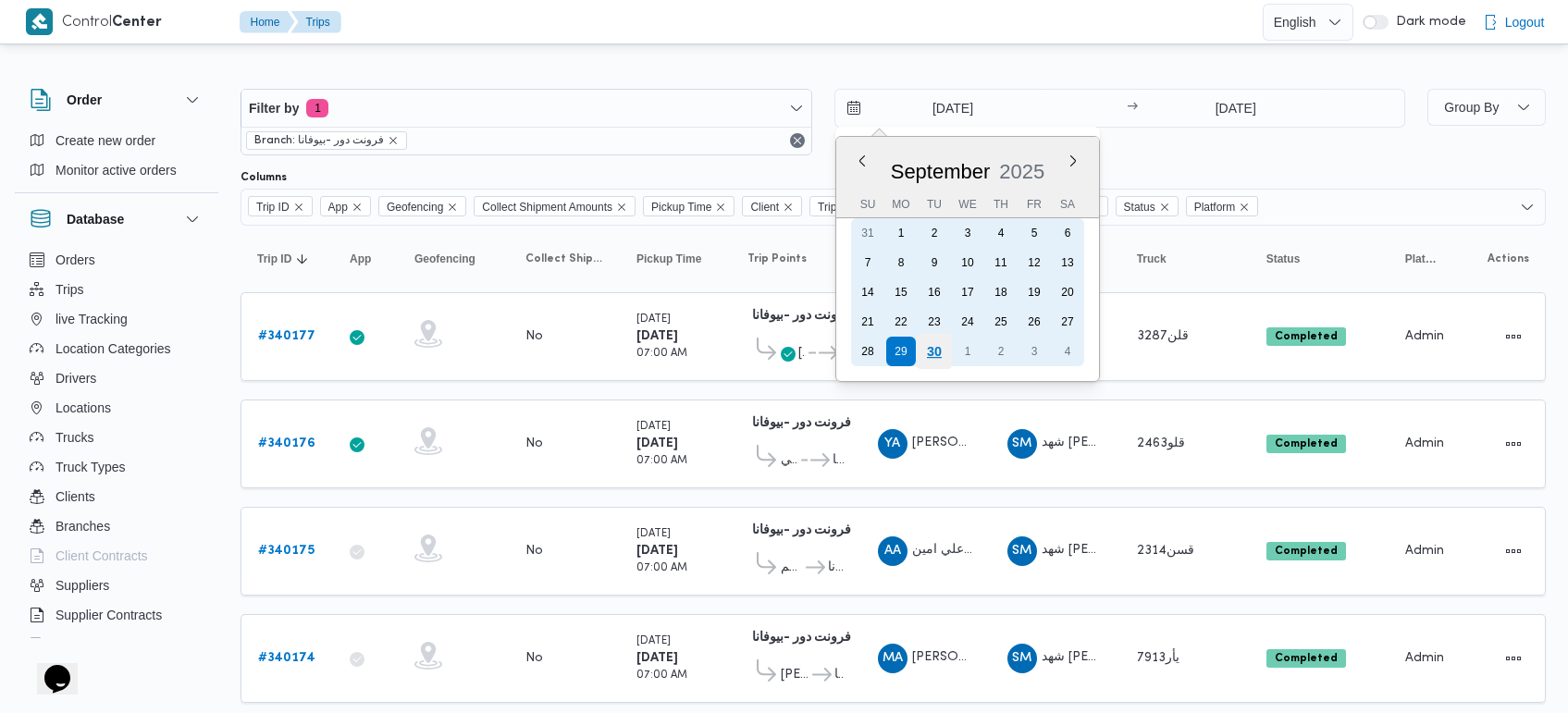
click at [928, 351] on div "30" at bounding box center [933, 351] width 35 height 35
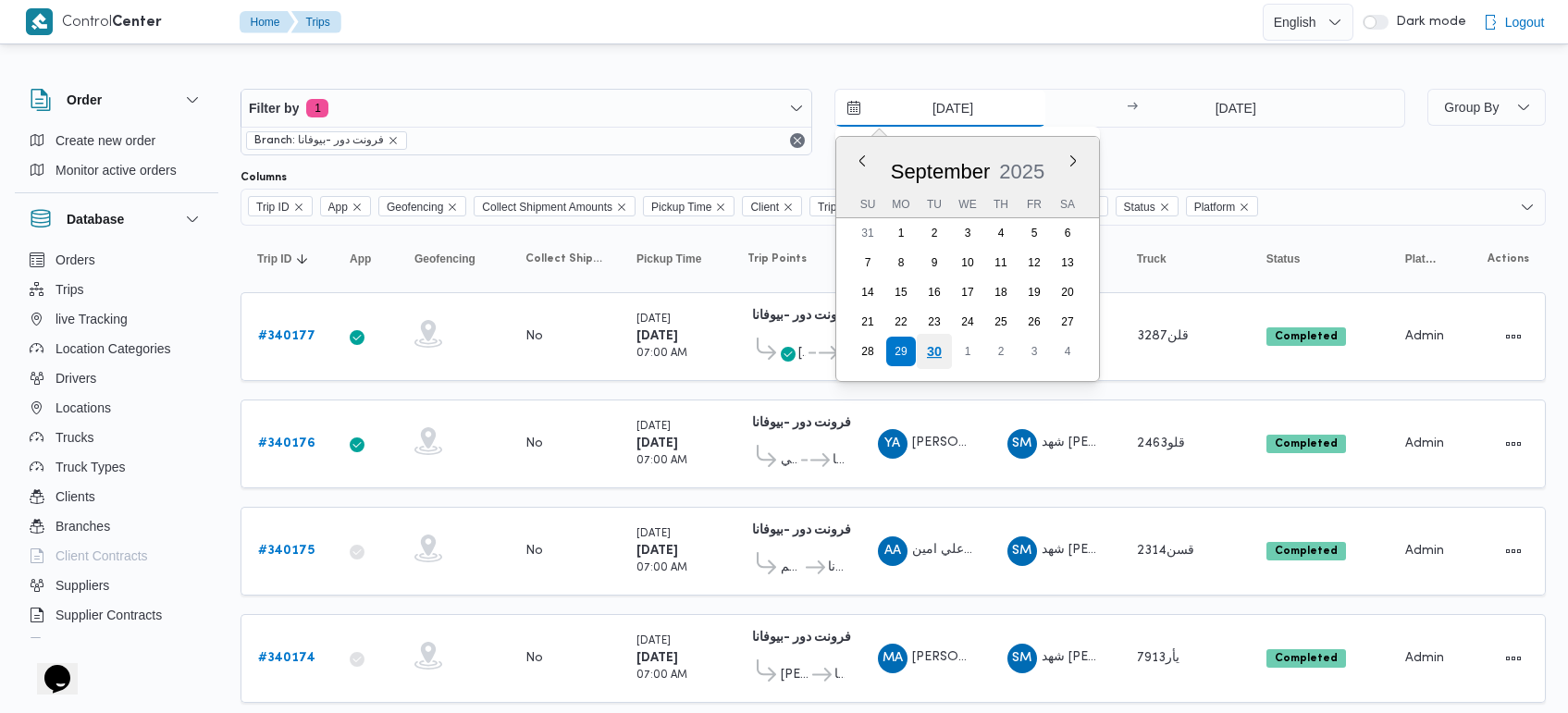
type input "[DATE]"
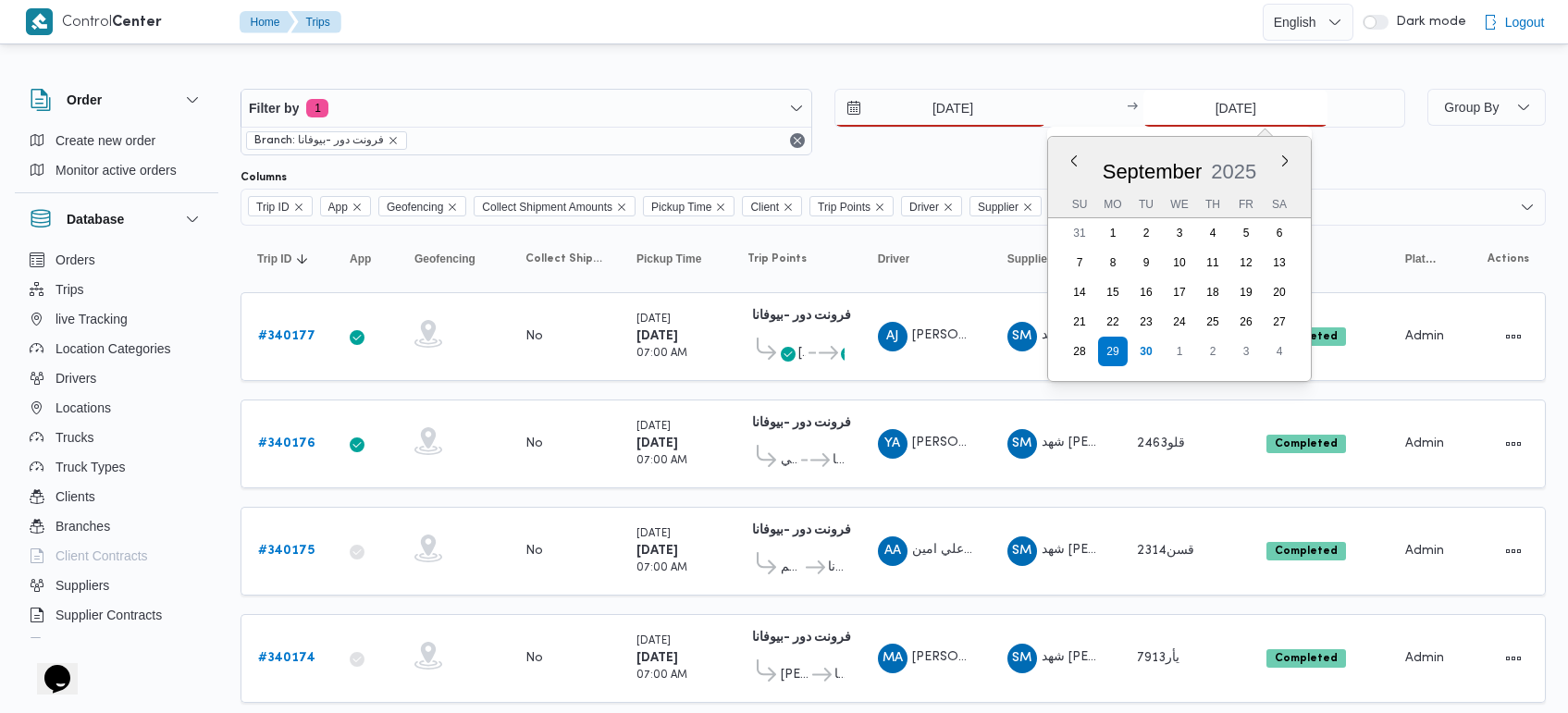
click at [1226, 111] on input "[DATE]" at bounding box center [1235, 108] width 184 height 37
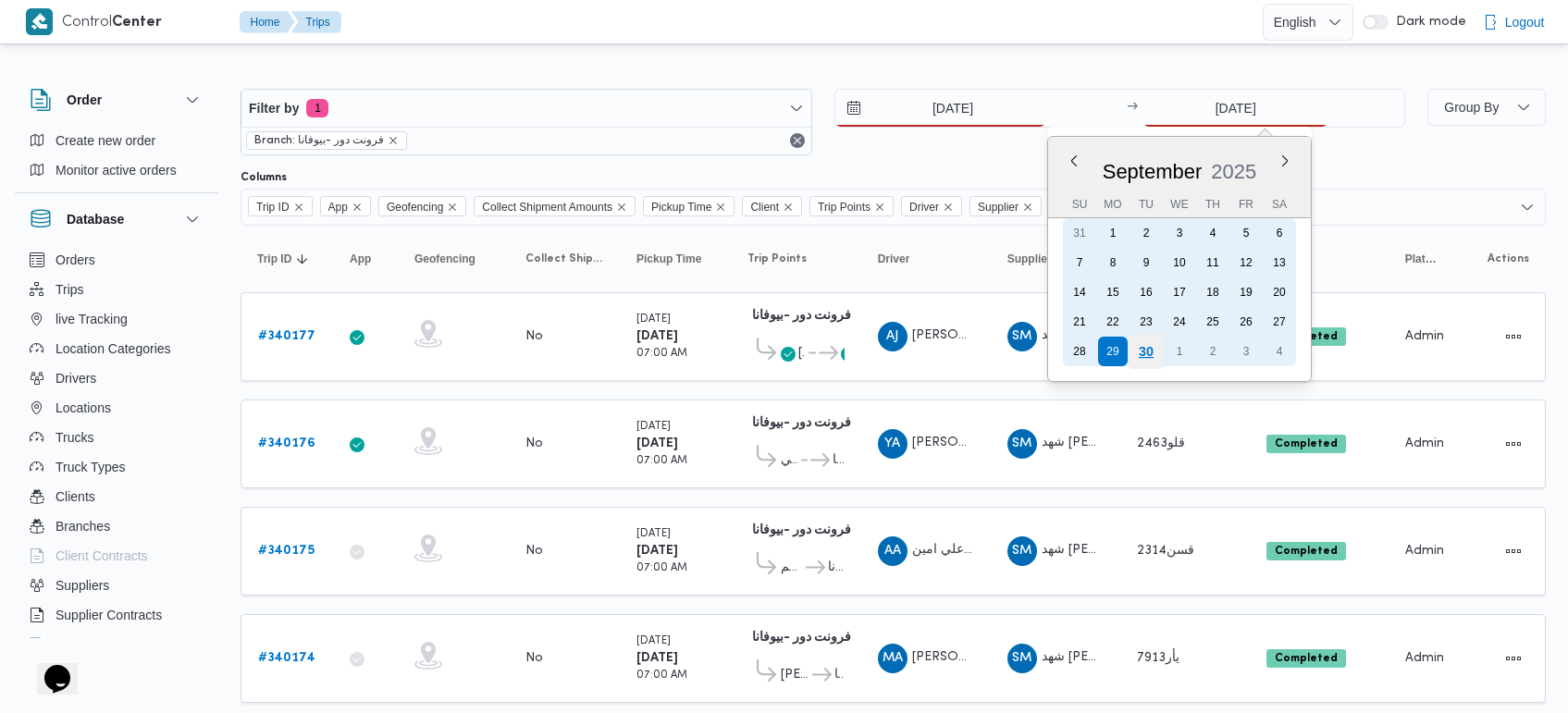
click at [1151, 340] on div "30" at bounding box center [1146, 351] width 35 height 35
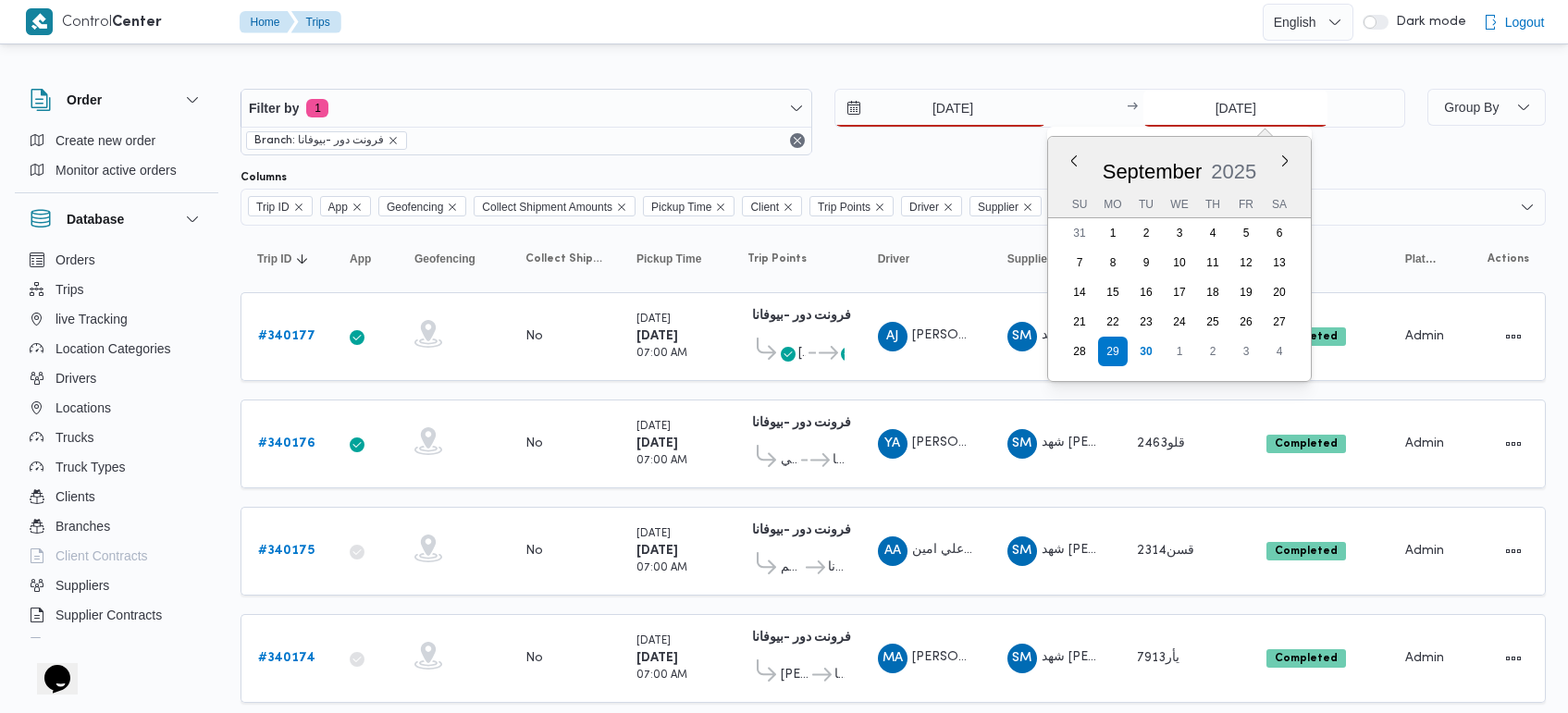
type input "[DATE]"
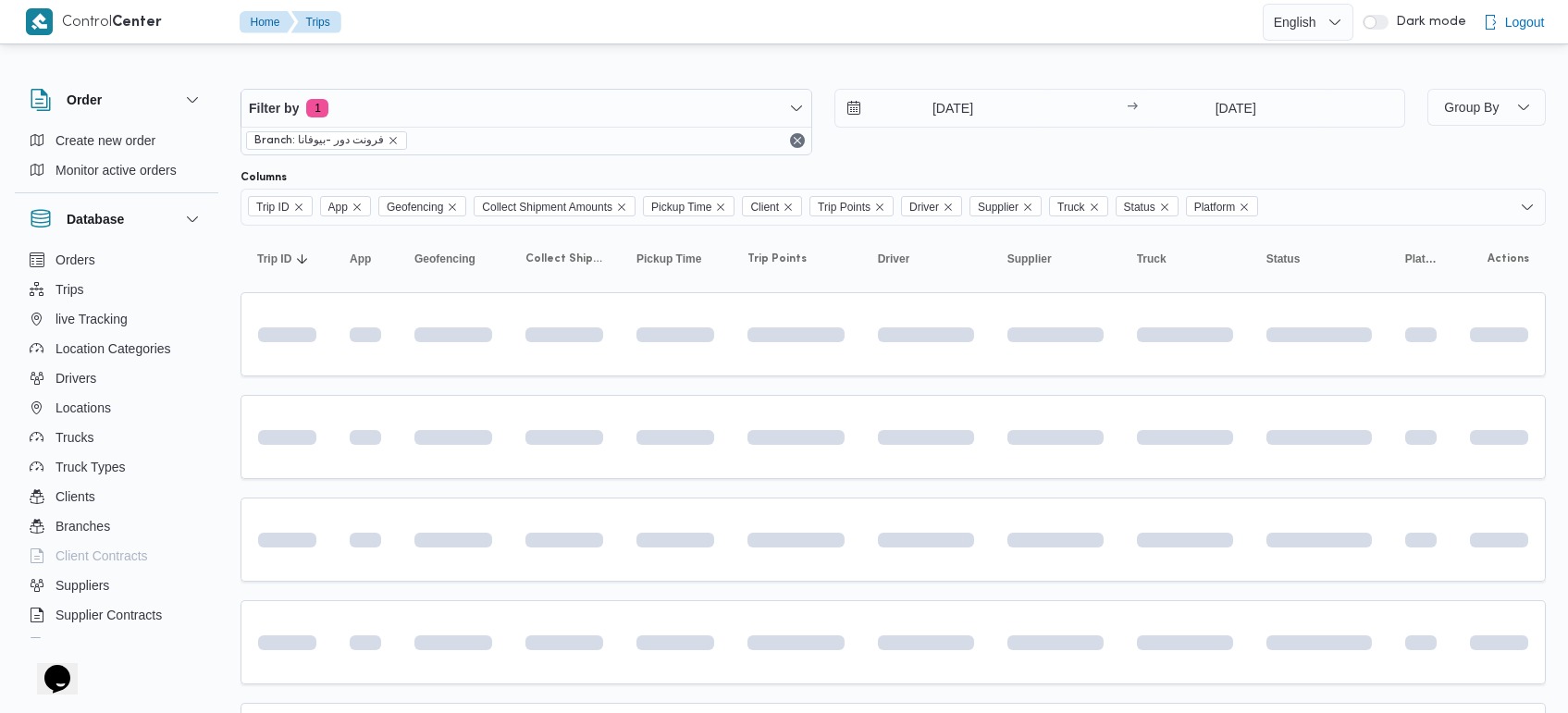
click at [1071, 63] on div at bounding box center [893, 74] width 1305 height 30
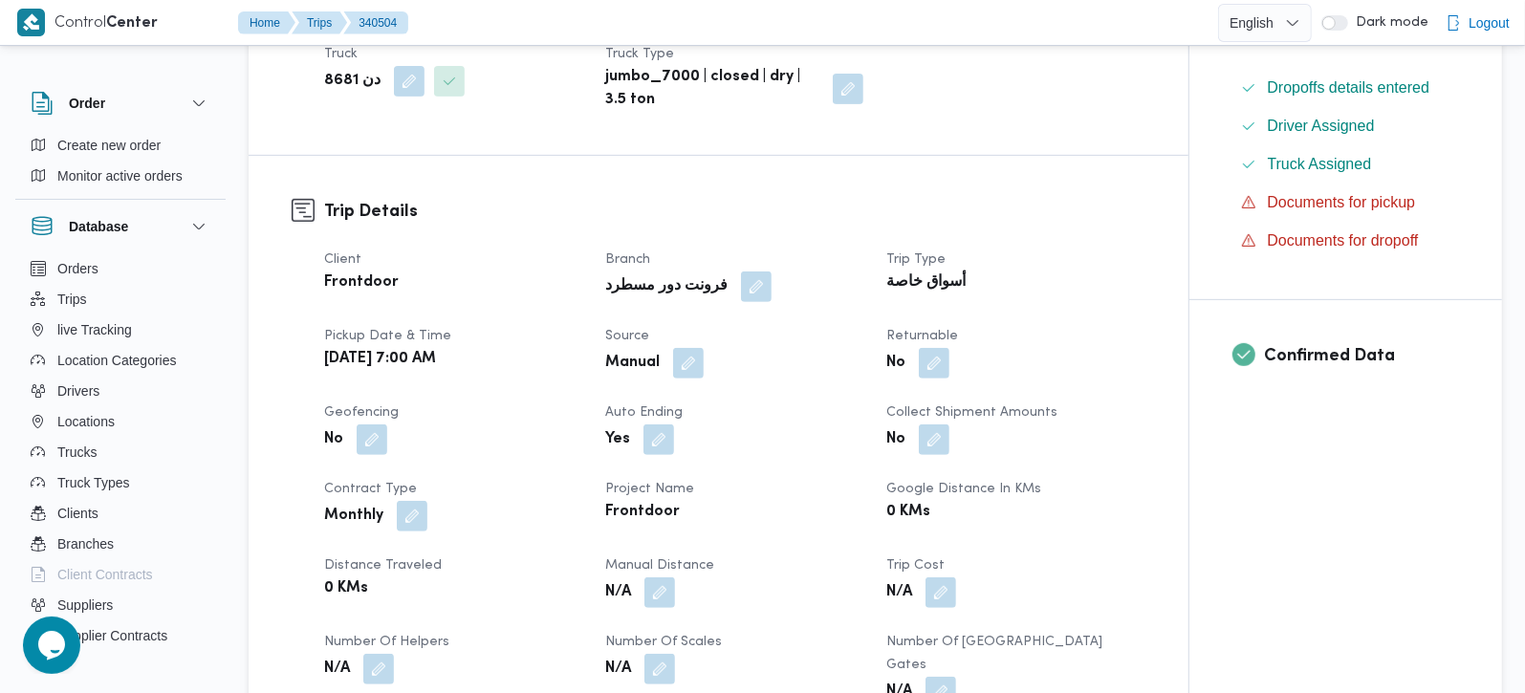
scroll to position [225, 0]
